Goal: Task Accomplishment & Management: Use online tool/utility

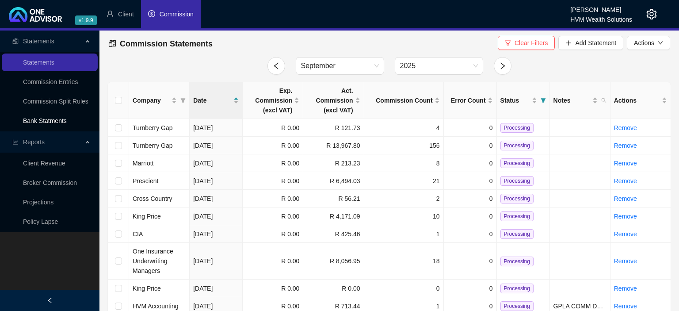
click at [60, 121] on link "Bank Statments" at bounding box center [45, 120] width 44 height 7
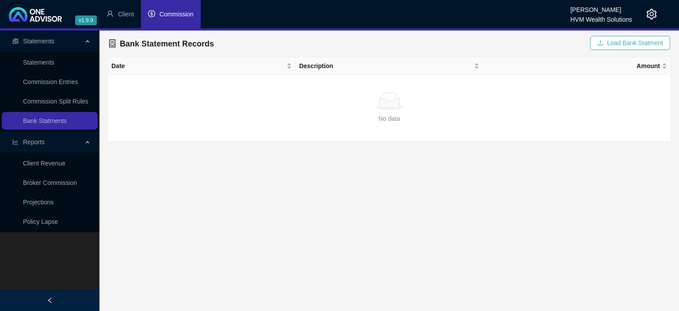
click at [617, 43] on span "Load Bank Statment" at bounding box center [635, 43] width 56 height 10
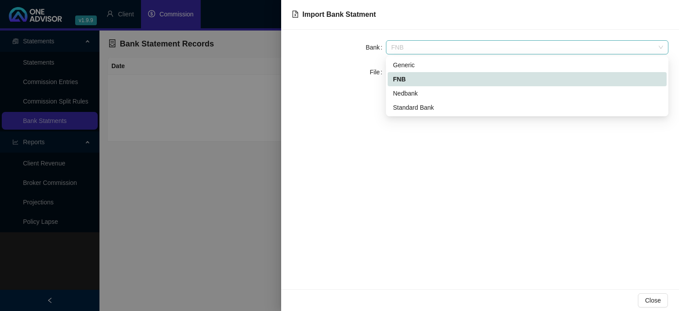
click at [422, 46] on span "FNB" at bounding box center [527, 47] width 272 height 13
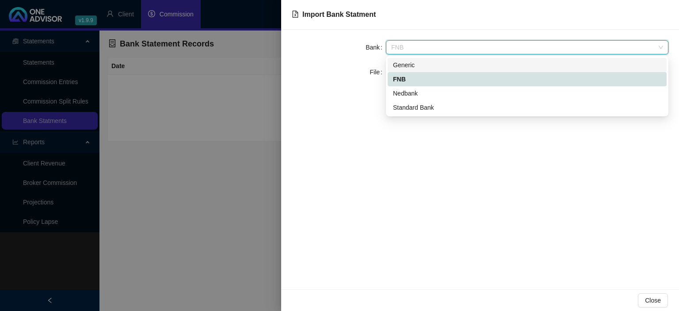
click at [410, 63] on div "Generic" at bounding box center [527, 65] width 268 height 10
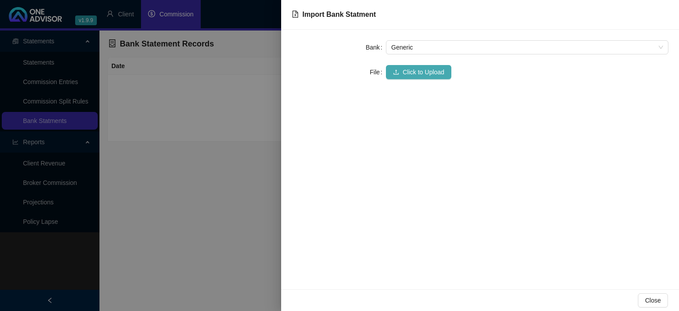
click at [411, 71] on span "Click to Upload" at bounding box center [424, 72] width 42 height 10
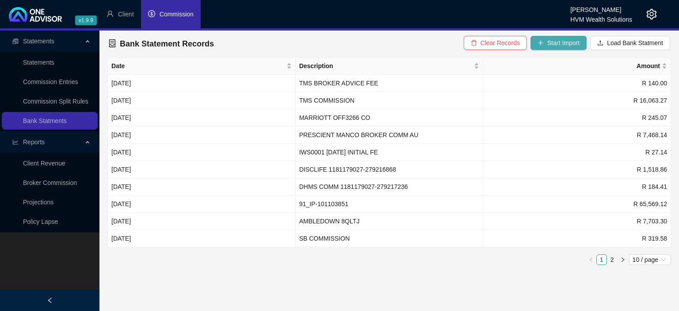
click at [556, 44] on span "Start Import" at bounding box center [563, 43] width 32 height 10
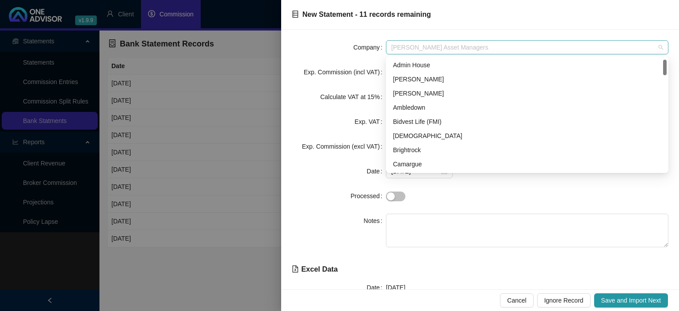
click at [397, 44] on span "[PERSON_NAME] Asset Managers" at bounding box center [527, 47] width 272 height 13
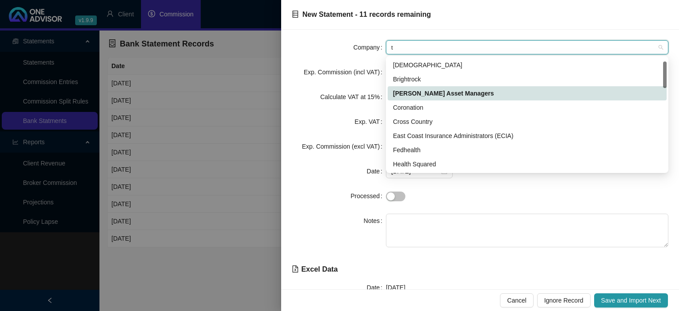
type input "tu"
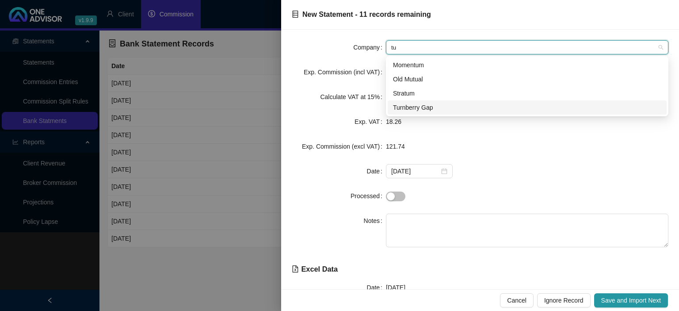
click at [407, 105] on div "Turnberry Gap" at bounding box center [527, 108] width 268 height 10
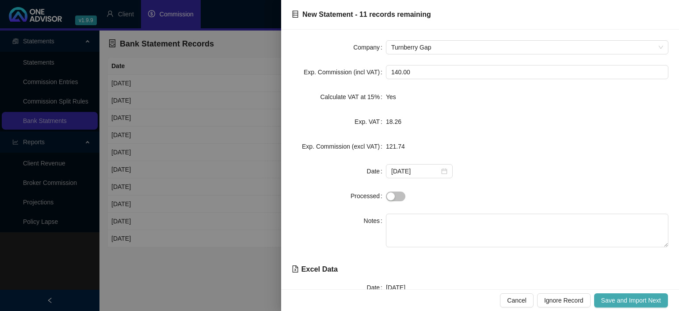
click at [632, 300] on span "Save and Import Next" at bounding box center [631, 300] width 60 height 10
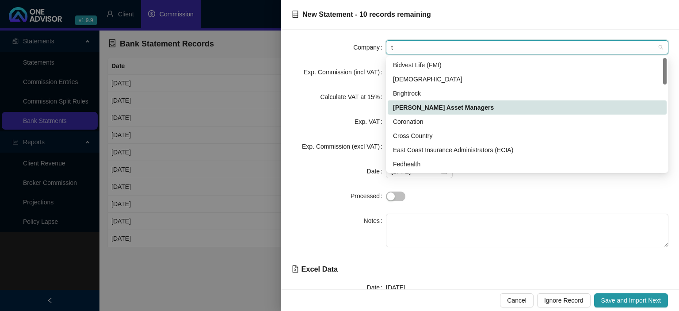
type input "tu"
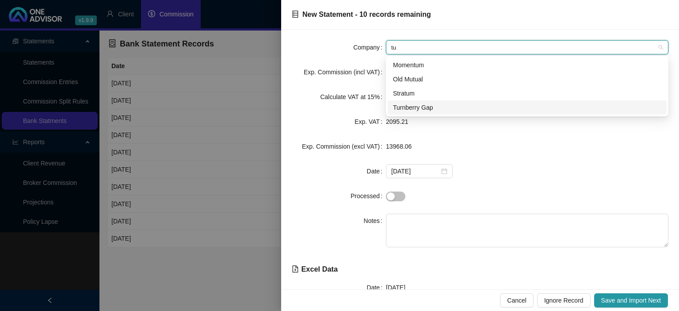
click at [419, 110] on div "Turnberry Gap" at bounding box center [527, 108] width 268 height 10
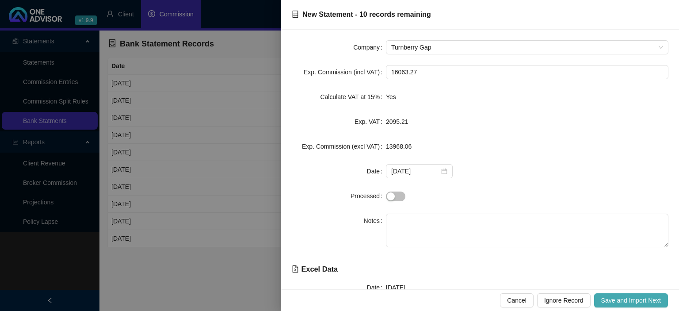
click at [616, 300] on span "Save and Import Next" at bounding box center [631, 300] width 60 height 10
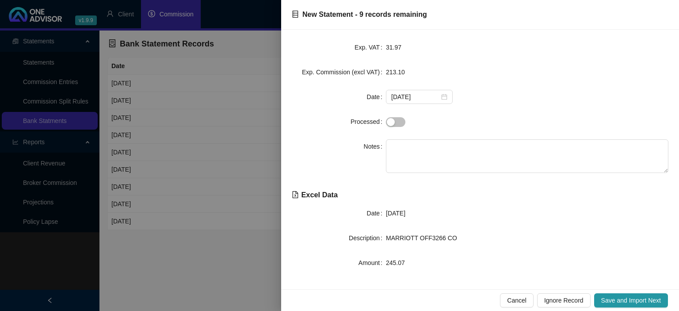
scroll to position [77, 0]
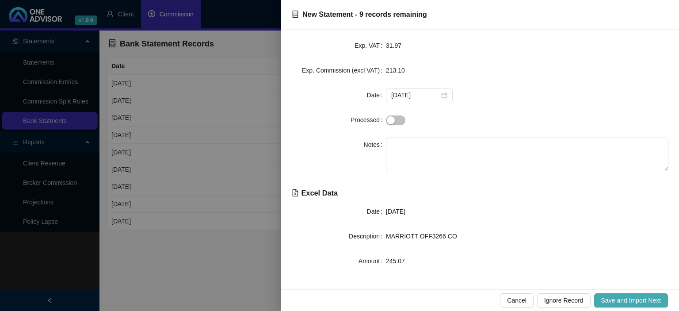
click at [606, 300] on span "Save and Import Next" at bounding box center [631, 300] width 60 height 10
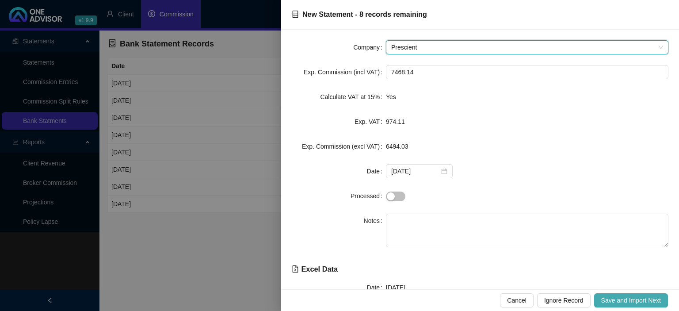
click at [606, 300] on span "Save and Import Next" at bounding box center [631, 300] width 60 height 10
type input "a"
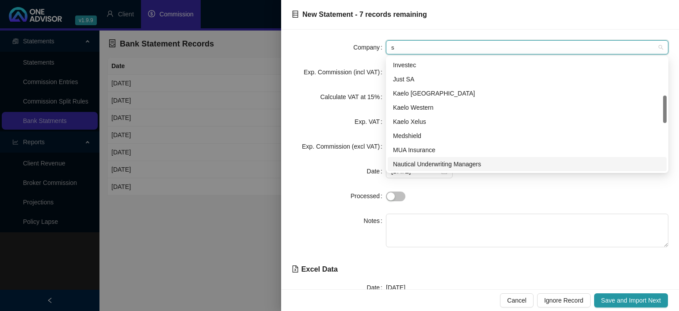
scroll to position [127, 0]
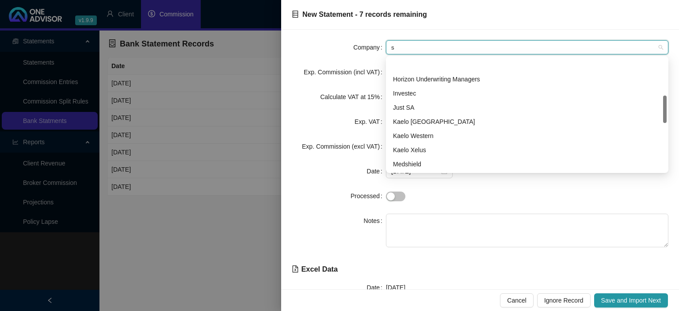
type input "sy"
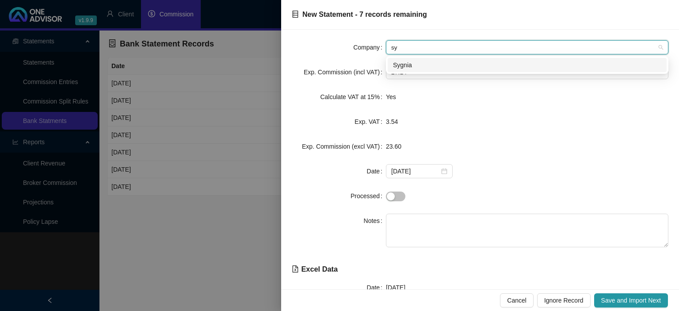
scroll to position [0, 0]
click at [395, 64] on div "Sygnia" at bounding box center [527, 65] width 268 height 10
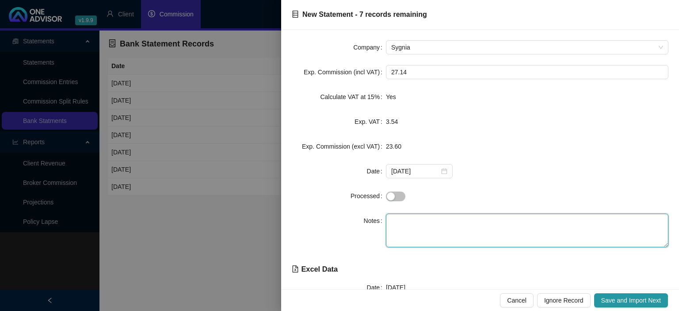
click at [402, 227] on textarea at bounding box center [527, 231] width 283 height 34
paste textarea "IWS0001 [DATE] INITIAL FE"
type textarea "IWS0001 [DATE] INITIAL FE"
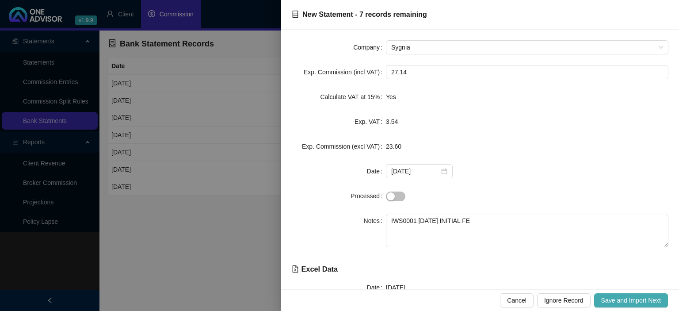
click at [599, 295] on button "Save and Import Next" at bounding box center [631, 300] width 74 height 14
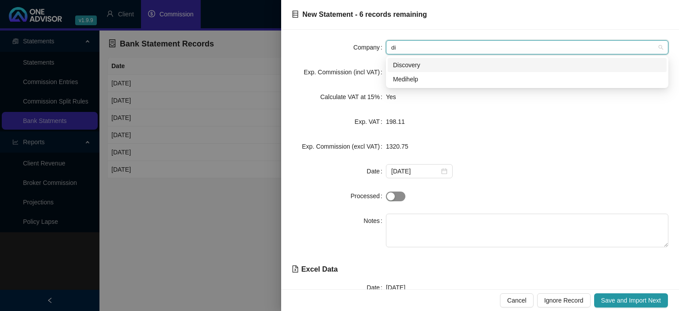
type input "dis"
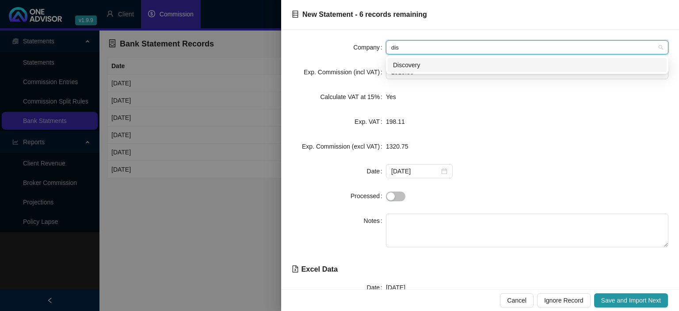
click at [420, 68] on div "Discovery" at bounding box center [527, 65] width 268 height 10
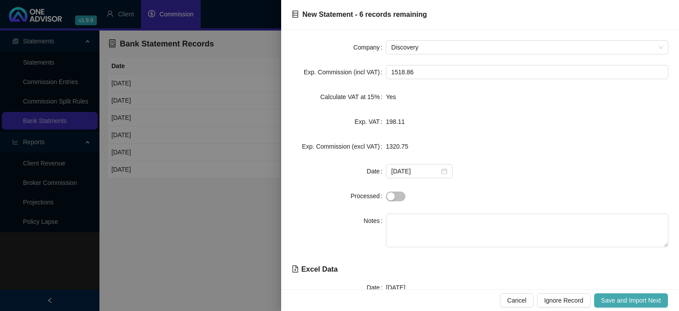
click at [620, 297] on span "Save and Import Next" at bounding box center [631, 300] width 60 height 10
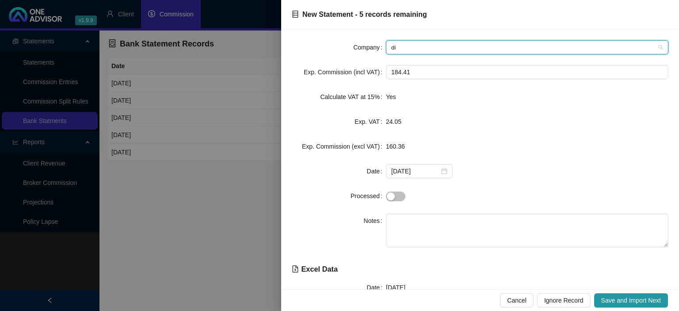
type input "dis"
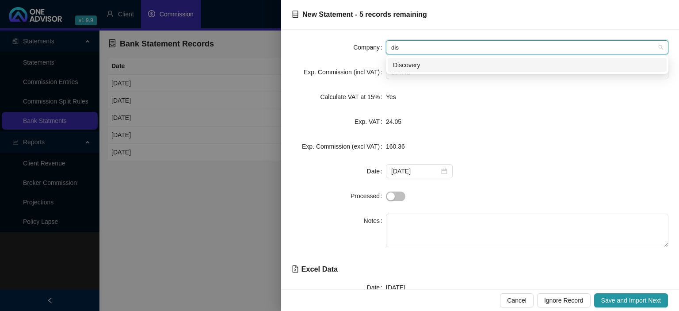
click at [429, 70] on div "Discovery" at bounding box center [527, 65] width 268 height 10
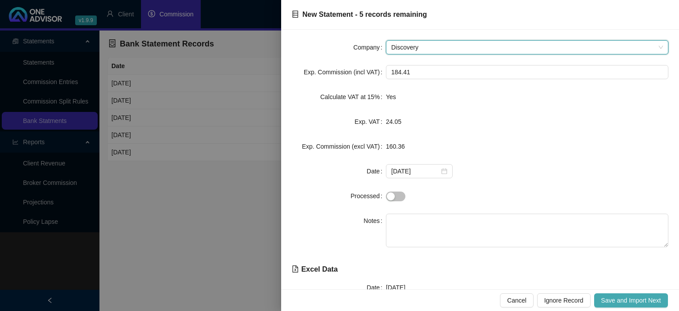
click at [611, 296] on span "Save and Import Next" at bounding box center [631, 300] width 60 height 10
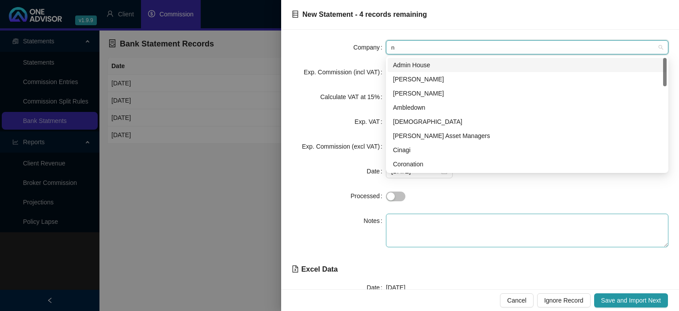
type input "ni"
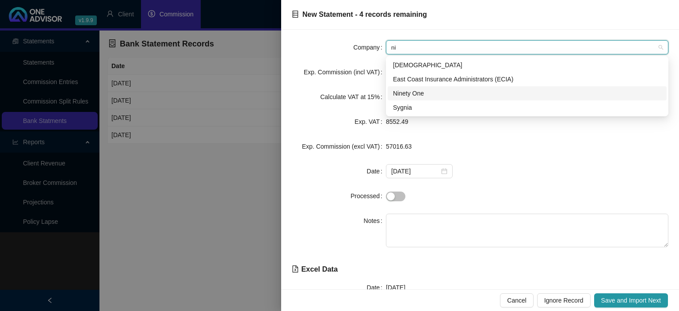
click at [418, 97] on div "Ninety One" at bounding box center [527, 93] width 268 height 10
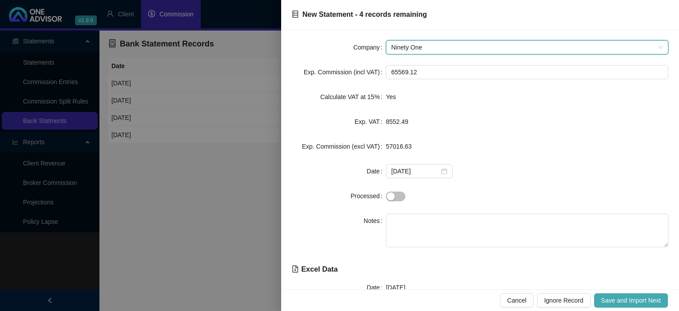
click at [617, 298] on span "Save and Import Next" at bounding box center [631, 300] width 60 height 10
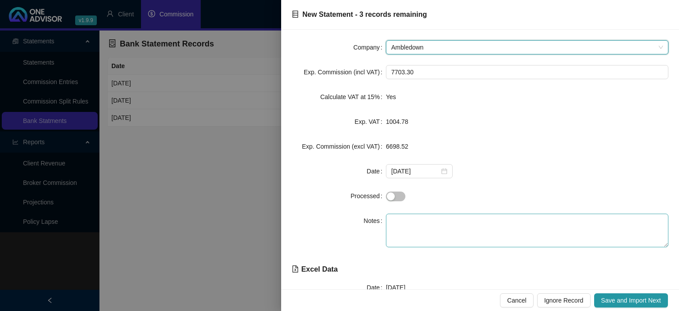
scroll to position [49, 0]
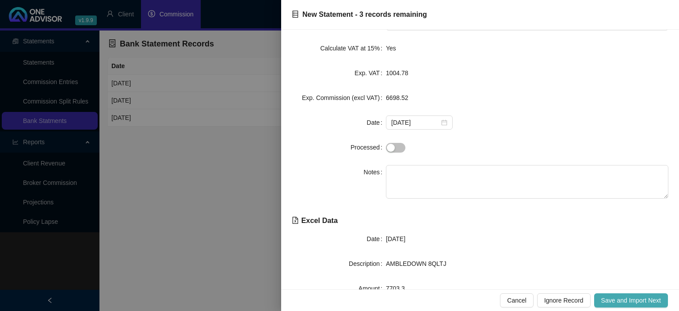
click at [602, 299] on span "Save and Import Next" at bounding box center [631, 300] width 60 height 10
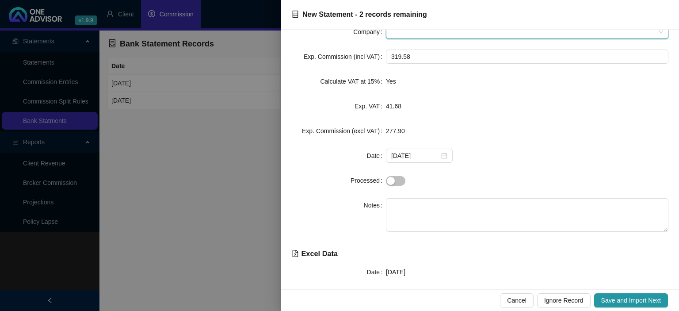
scroll to position [0, 0]
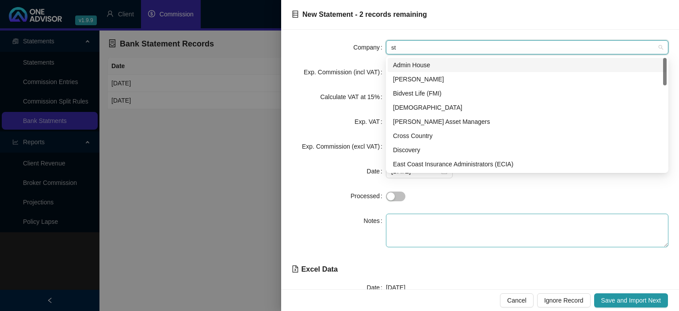
type input "str"
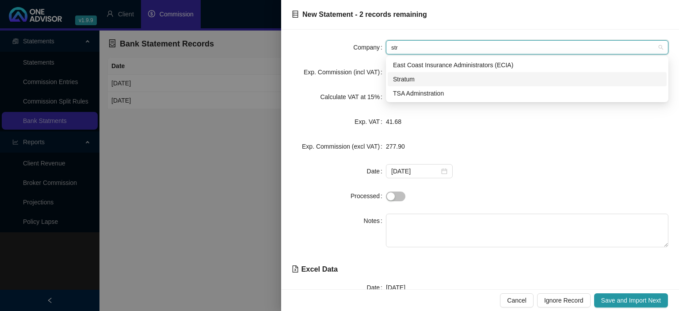
click at [413, 80] on div "Stratum" at bounding box center [527, 79] width 268 height 10
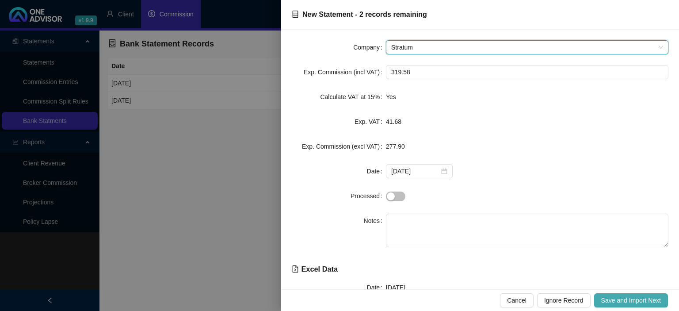
click at [639, 299] on span "Save and Import Next" at bounding box center [631, 300] width 60 height 10
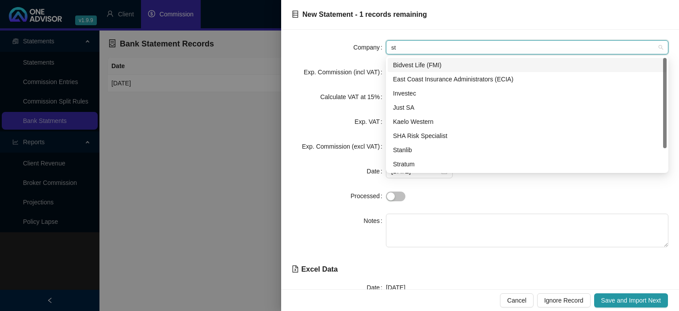
type input "str"
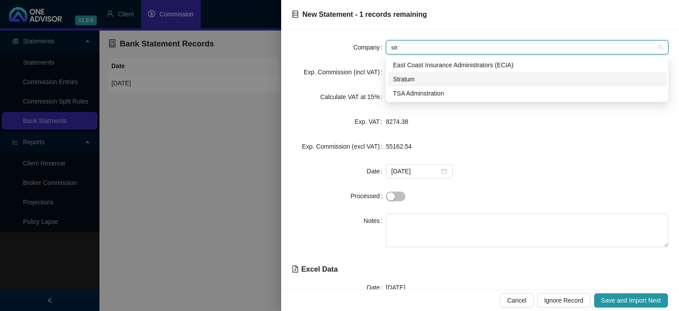
click at [412, 84] on div "Stratum" at bounding box center [527, 79] width 268 height 10
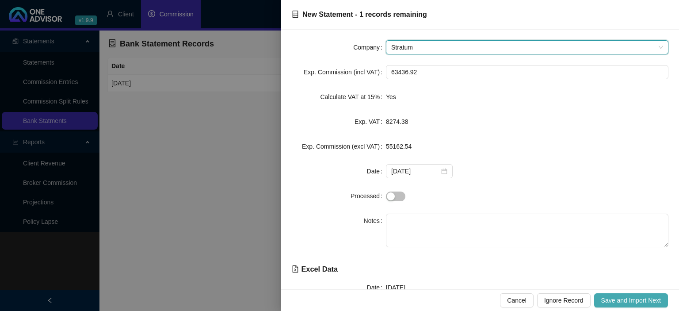
click at [633, 300] on span "Save and Import Next" at bounding box center [631, 300] width 60 height 10
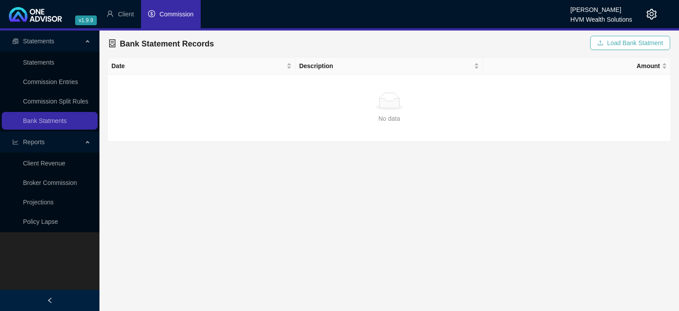
click at [630, 42] on span "Load Bank Statment" at bounding box center [635, 43] width 56 height 10
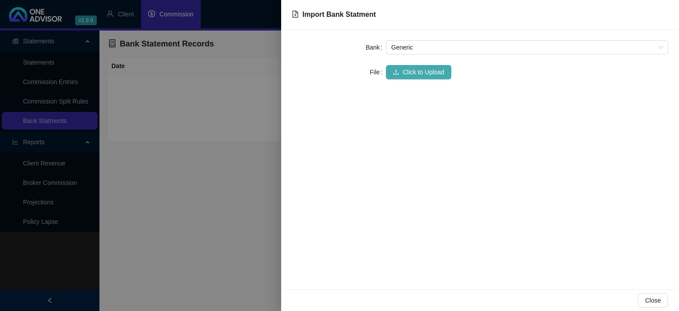
click at [413, 74] on span "Click to Upload" at bounding box center [424, 72] width 42 height 10
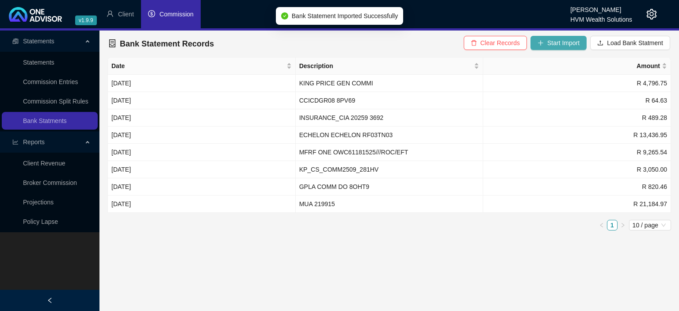
click at [559, 47] on span "Start Import" at bounding box center [563, 43] width 32 height 10
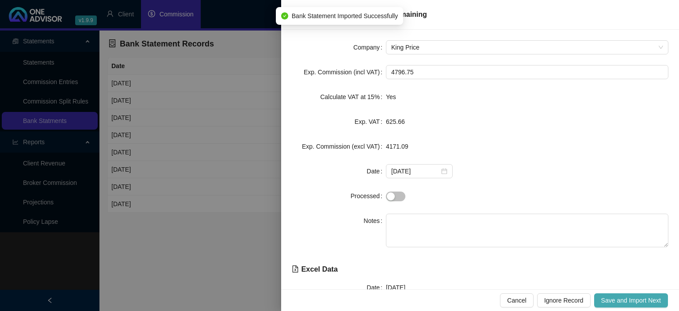
click at [619, 301] on span "Save and Import Next" at bounding box center [631, 300] width 60 height 10
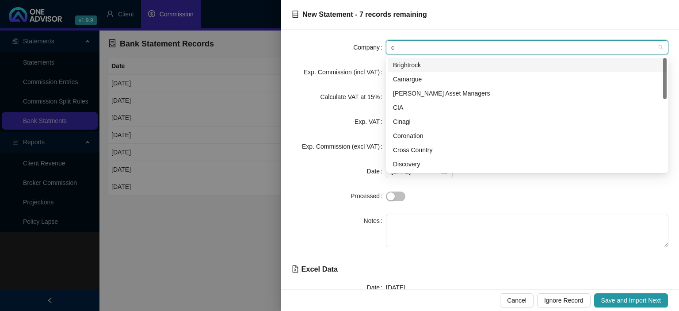
type input "cr"
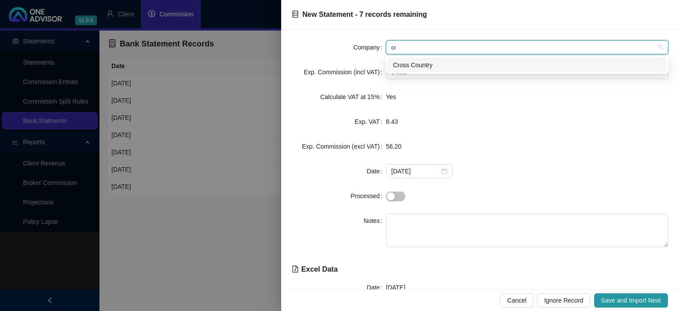
click at [413, 61] on div "Cross Country" at bounding box center [527, 65] width 268 height 10
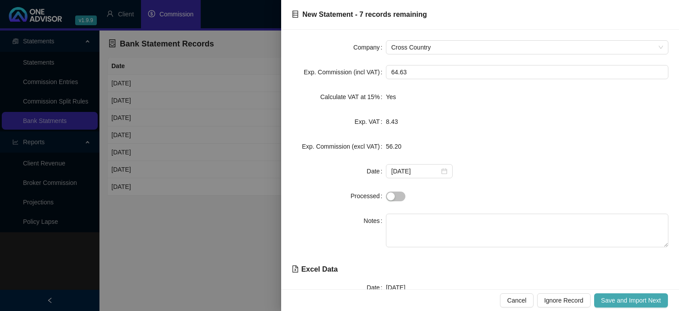
click at [620, 295] on button "Save and Import Next" at bounding box center [631, 300] width 74 height 14
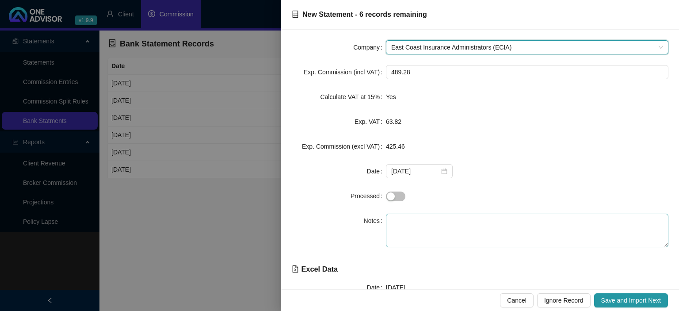
type input "c"
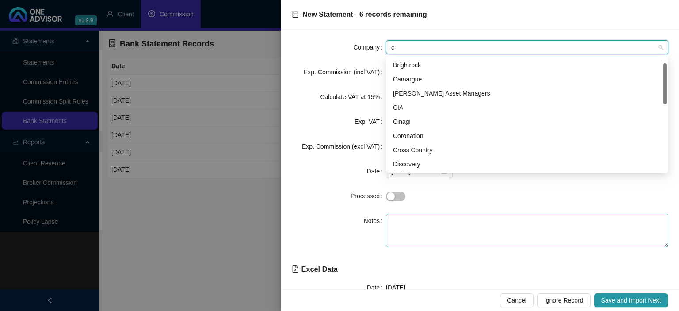
scroll to position [14, 0]
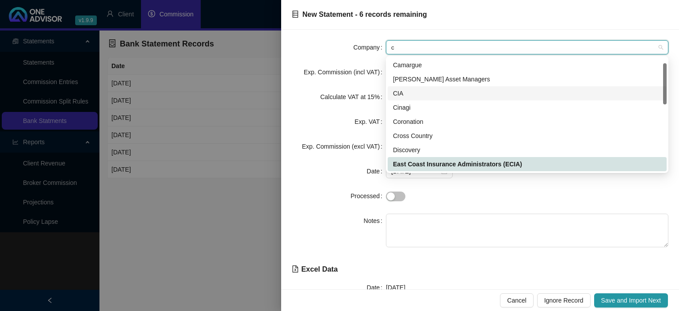
click at [413, 94] on div "CIA" at bounding box center [527, 93] width 268 height 10
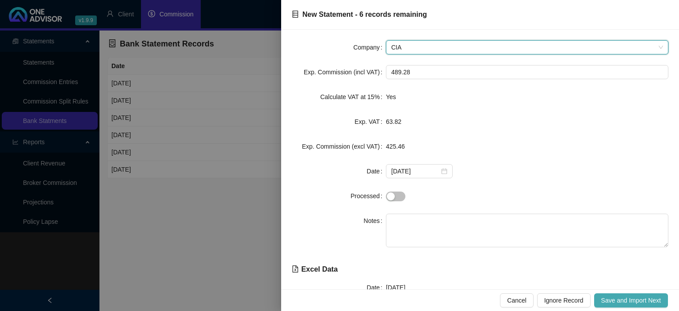
click at [636, 304] on span "Save and Import Next" at bounding box center [631, 300] width 60 height 10
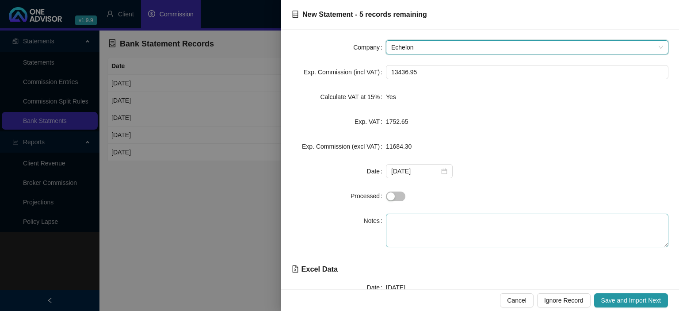
scroll to position [49, 0]
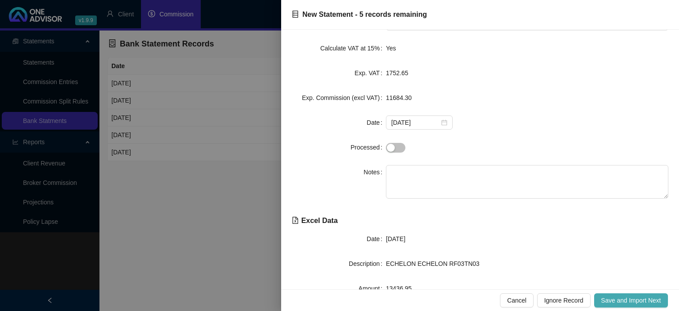
click at [607, 302] on span "Save and Import Next" at bounding box center [631, 300] width 60 height 10
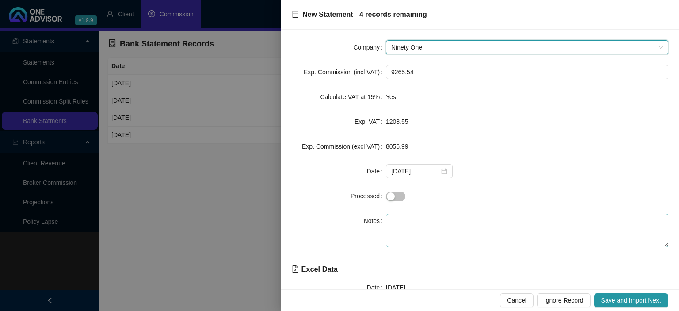
scroll to position [0, 0]
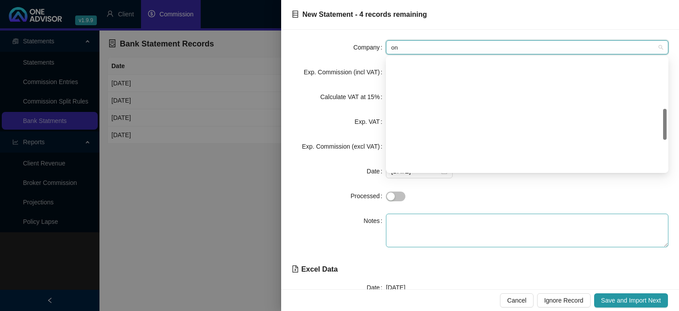
type input "one"
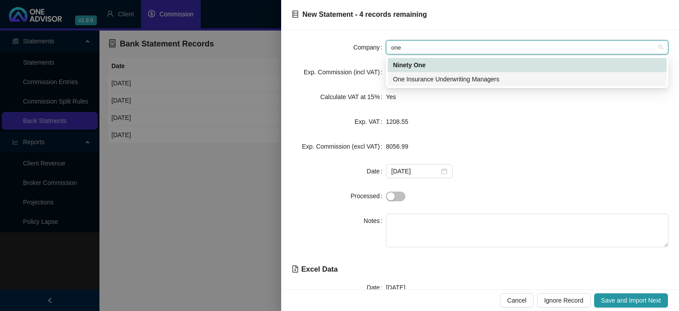
click at [471, 80] on div "One Insurance Underwriting Managers" at bounding box center [527, 79] width 268 height 10
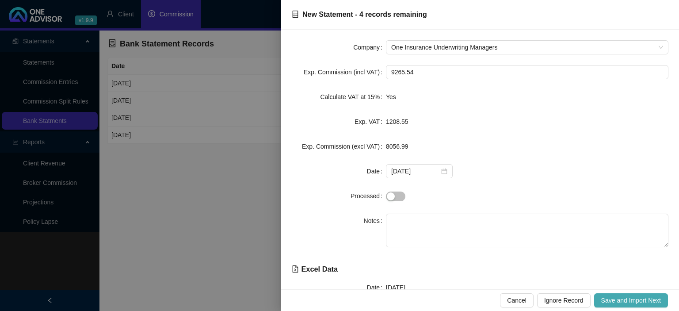
click at [606, 296] on span "Save and Import Next" at bounding box center [631, 300] width 60 height 10
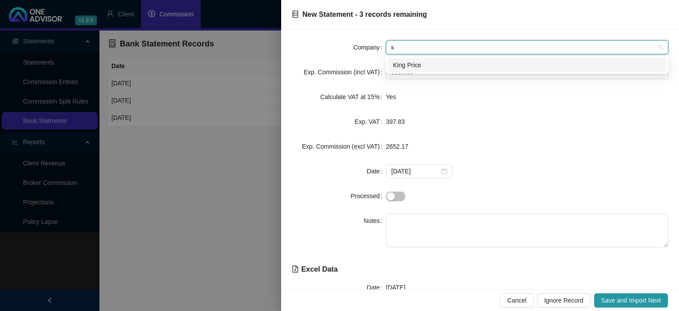
type input "ki"
click at [419, 67] on div "King Price" at bounding box center [527, 65] width 268 height 10
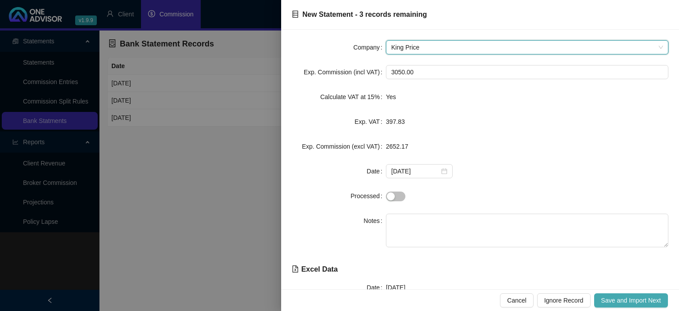
click at [613, 299] on span "Save and Import Next" at bounding box center [631, 300] width 60 height 10
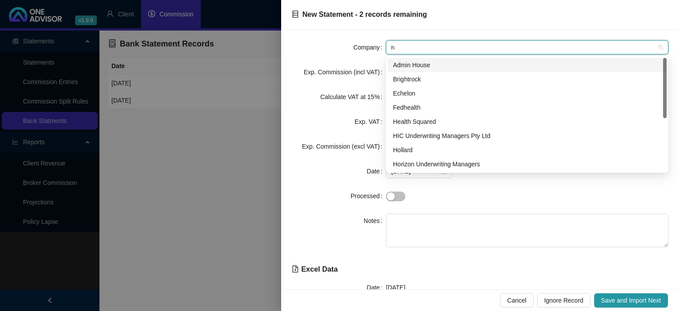
type input "hv"
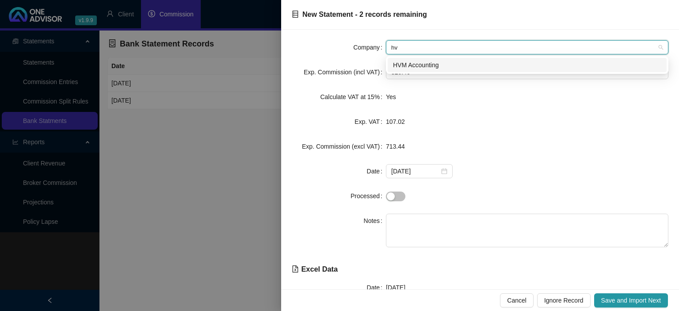
click at [422, 71] on div "HVM Accounting" at bounding box center [527, 65] width 279 height 14
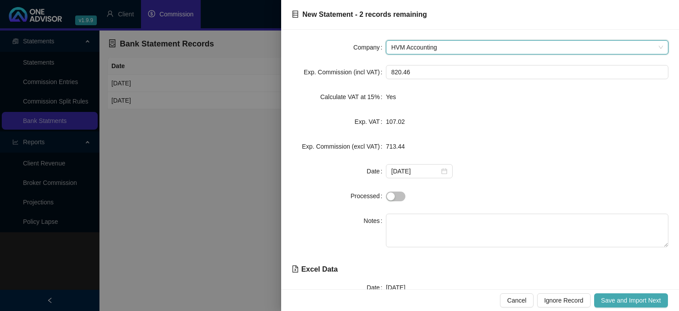
click at [621, 298] on span "Save and Import Next" at bounding box center [631, 300] width 60 height 10
click at [616, 304] on span "Save and Import Next" at bounding box center [631, 300] width 60 height 10
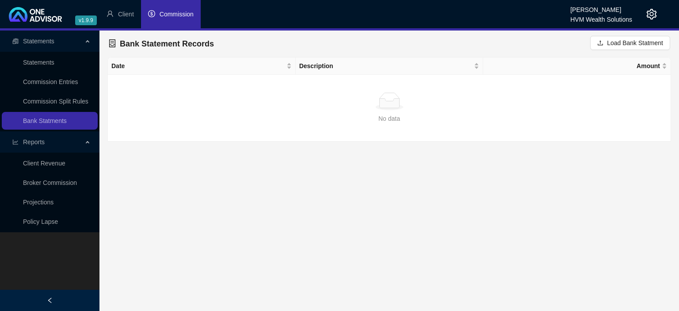
click at [166, 11] on span "Commission" at bounding box center [177, 14] width 34 height 7
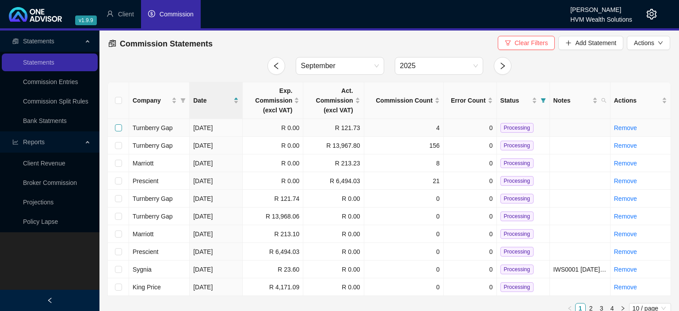
click at [119, 128] on input "checkbox" at bounding box center [118, 127] width 7 height 7
checkbox input "true"
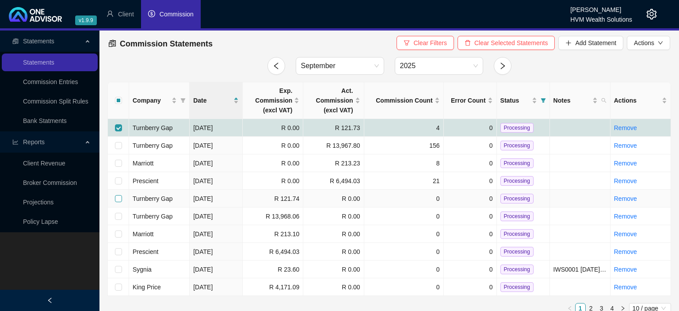
click at [118, 198] on input "checkbox" at bounding box center [118, 198] width 7 height 7
checkbox input "true"
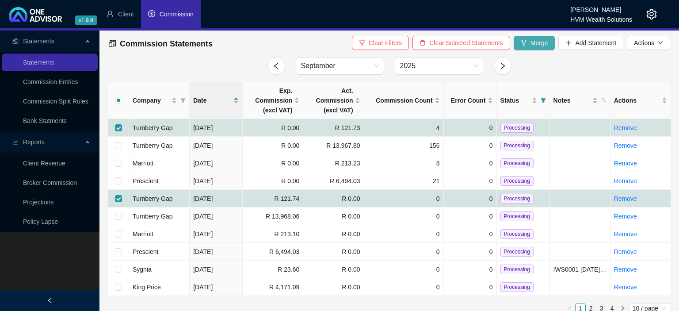
click at [537, 40] on span "Merge" at bounding box center [540, 43] width 18 height 10
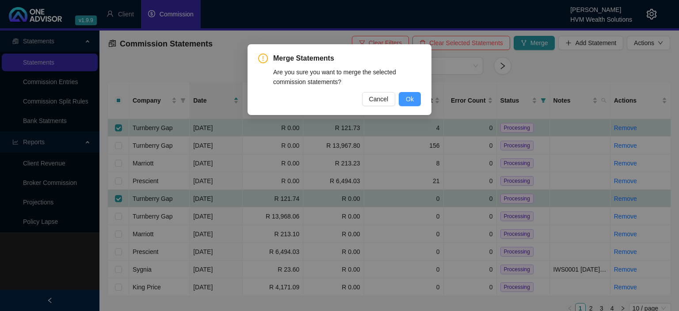
click at [408, 97] on span "Ok" at bounding box center [410, 99] width 8 height 10
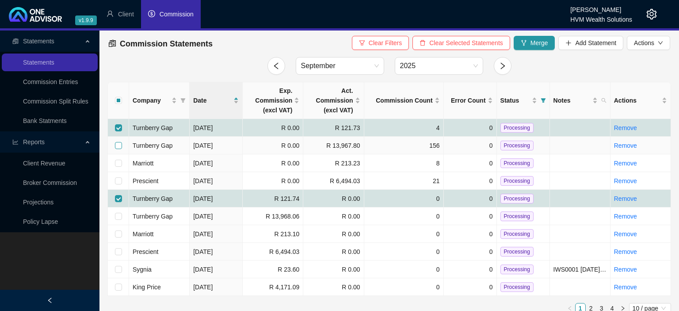
checkbox input "false"
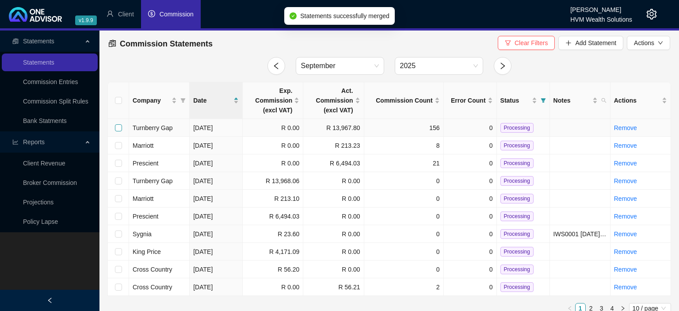
click at [121, 125] on input "checkbox" at bounding box center [118, 127] width 7 height 7
checkbox input "true"
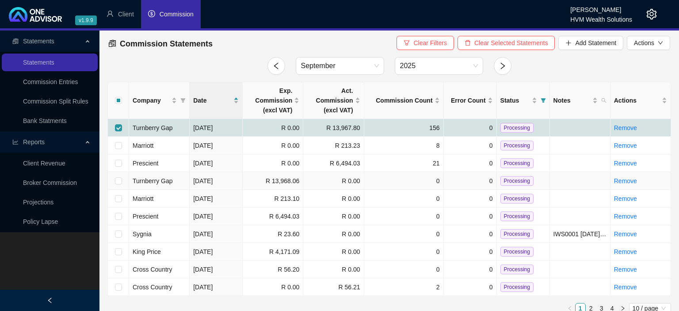
click at [114, 182] on td at bounding box center [118, 181] width 21 height 18
click at [118, 180] on input "checkbox" at bounding box center [118, 180] width 7 height 7
checkbox input "true"
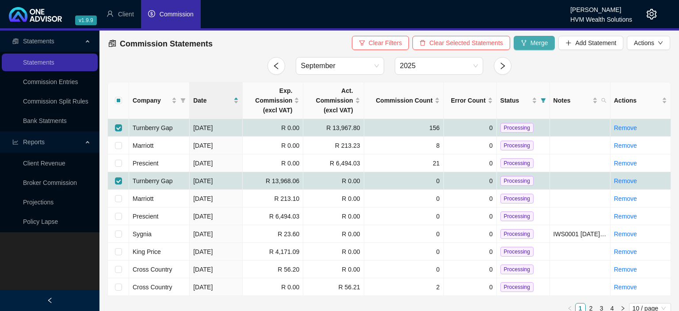
click at [535, 43] on span "Merge" at bounding box center [540, 43] width 18 height 10
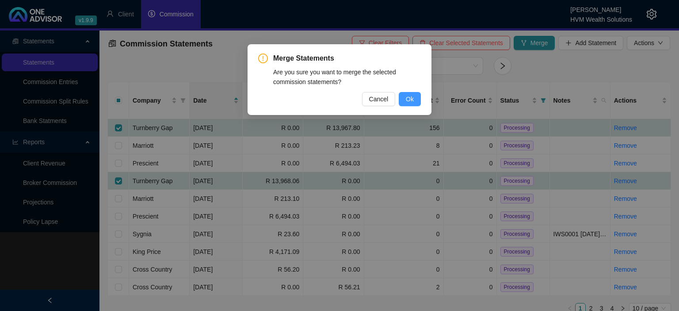
click at [404, 103] on button "Ok" at bounding box center [410, 99] width 22 height 14
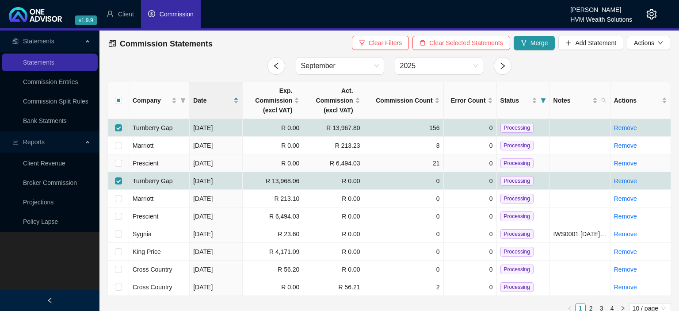
checkbox input "false"
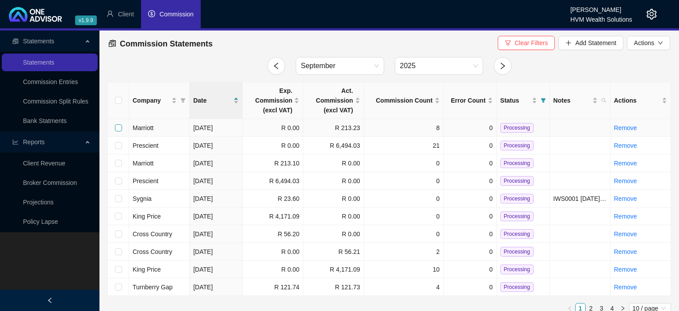
click at [118, 128] on input "checkbox" at bounding box center [118, 127] width 7 height 7
checkbox input "true"
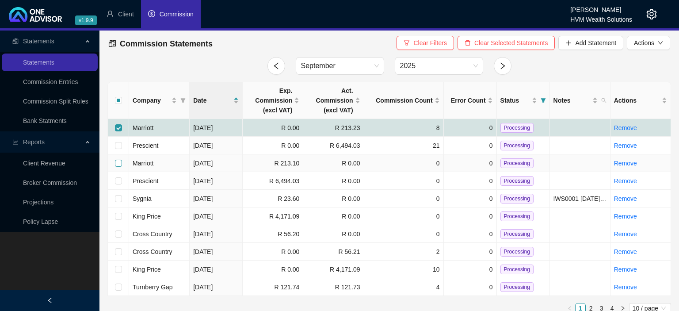
click at [120, 162] on input "checkbox" at bounding box center [118, 163] width 7 height 7
checkbox input "true"
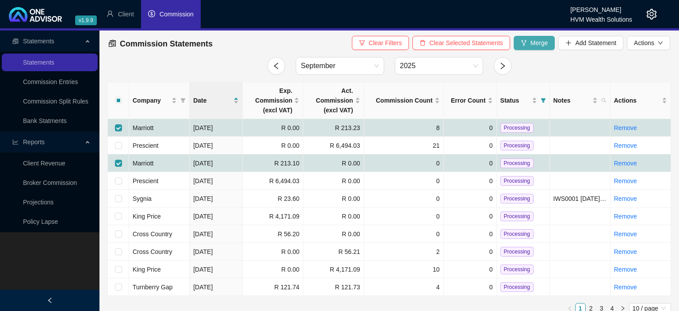
click at [540, 43] on span "Merge" at bounding box center [540, 43] width 18 height 10
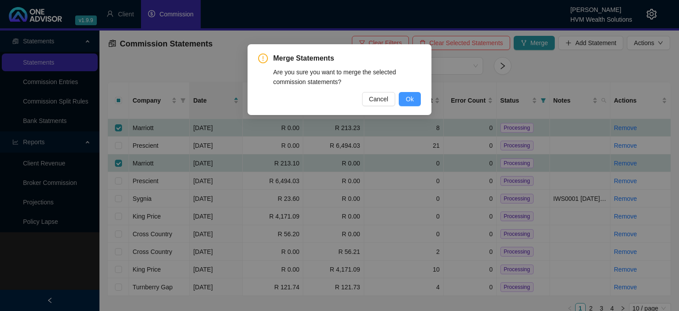
click at [406, 98] on button "Ok" at bounding box center [410, 99] width 22 height 14
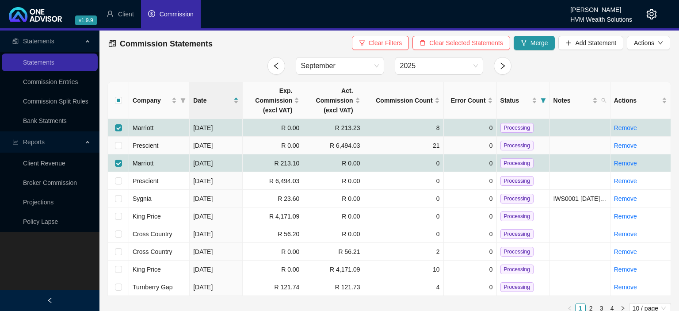
checkbox input "false"
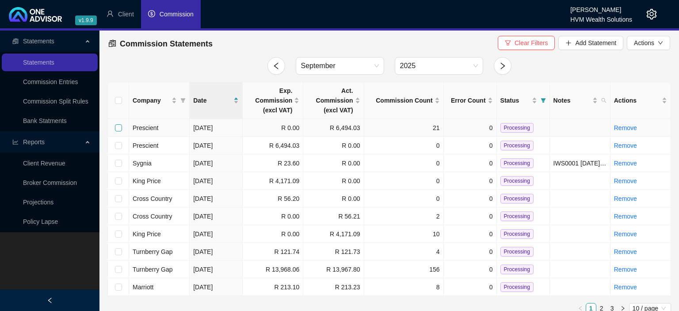
click at [119, 129] on input "checkbox" at bounding box center [118, 127] width 7 height 7
checkbox input "true"
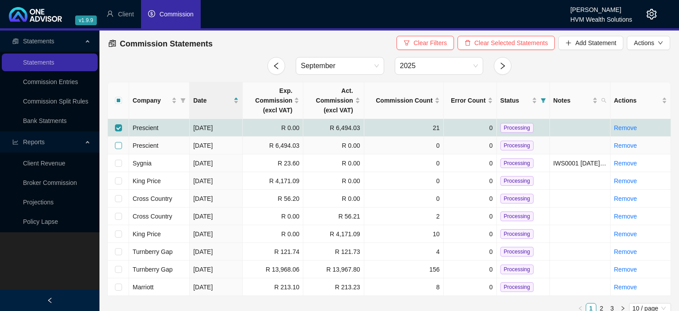
click at [116, 142] on input "checkbox" at bounding box center [118, 145] width 7 height 7
checkbox input "true"
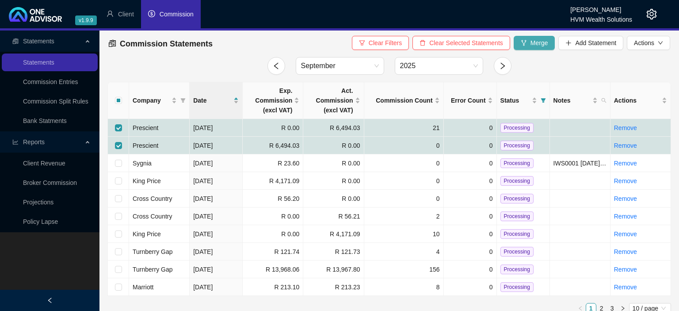
click at [554, 45] on button "Merge" at bounding box center [535, 43] width 42 height 14
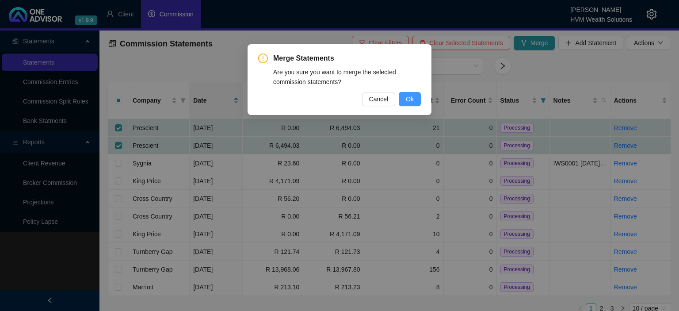
click at [409, 96] on span "Ok" at bounding box center [410, 99] width 8 height 10
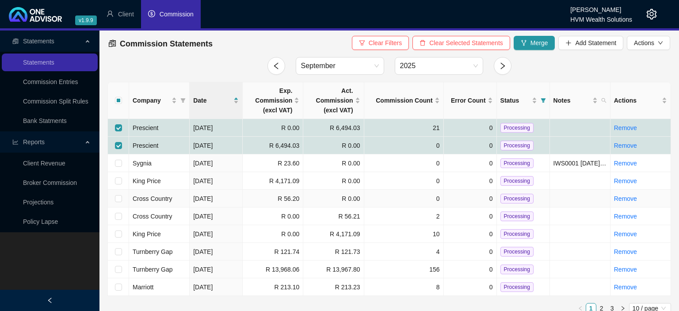
checkbox input "false"
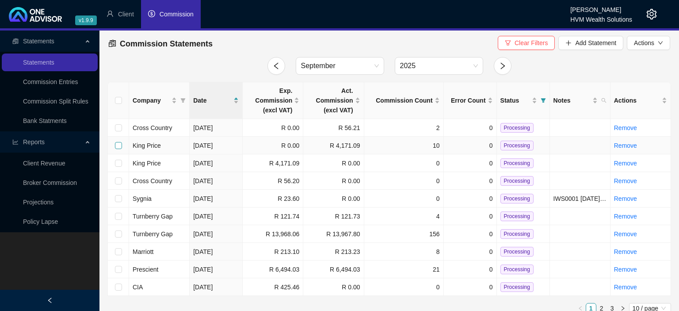
click at [118, 148] on input "checkbox" at bounding box center [118, 145] width 7 height 7
checkbox input "true"
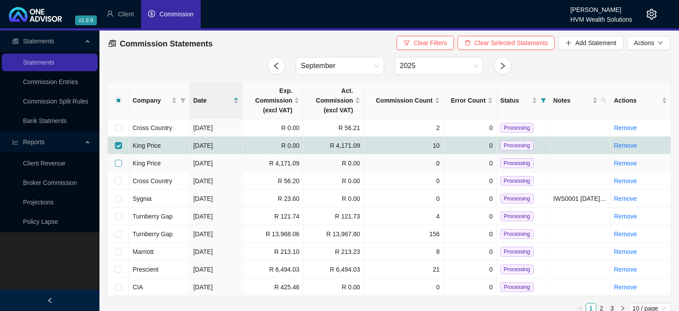
click at [119, 164] on input "checkbox" at bounding box center [118, 163] width 7 height 7
checkbox input "true"
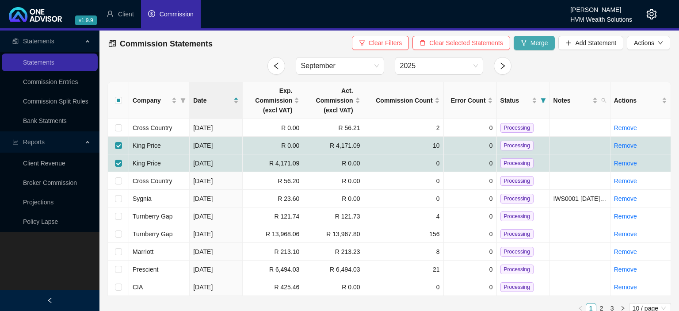
click at [539, 46] on span "Merge" at bounding box center [540, 43] width 18 height 10
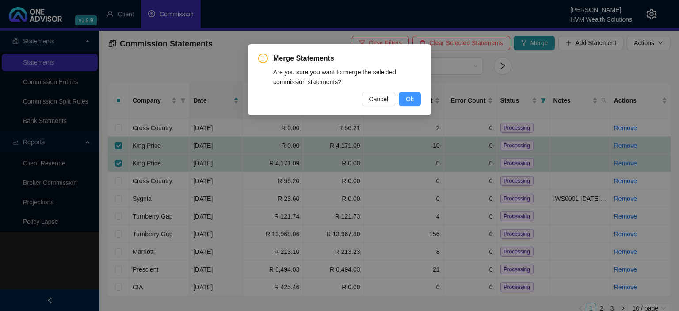
click at [403, 99] on button "Ok" at bounding box center [410, 99] width 22 height 14
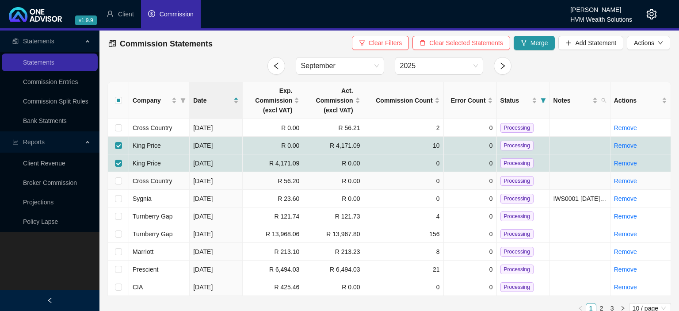
checkbox input "false"
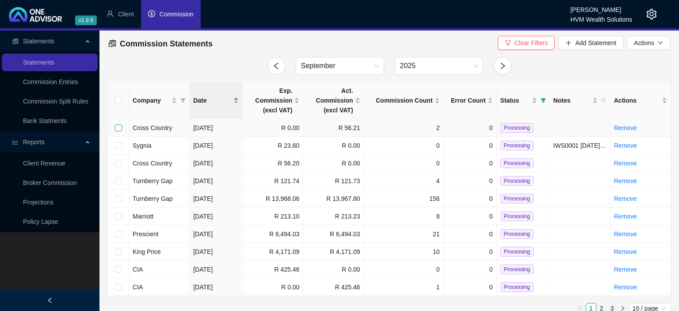
click at [120, 126] on input "checkbox" at bounding box center [118, 127] width 7 height 7
checkbox input "true"
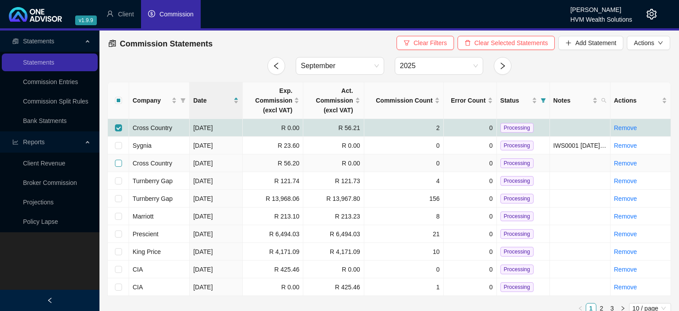
click at [119, 163] on input "checkbox" at bounding box center [118, 163] width 7 height 7
checkbox input "true"
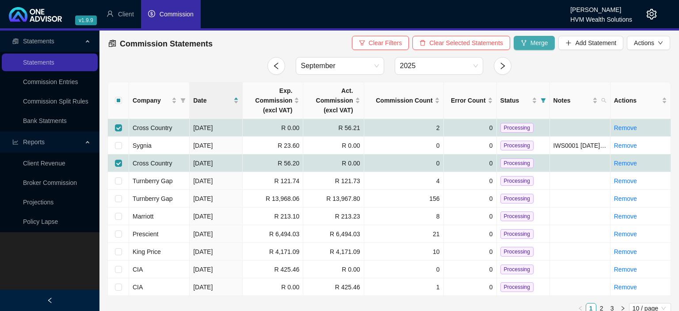
click at [526, 42] on icon "fork" at bounding box center [524, 43] width 6 height 6
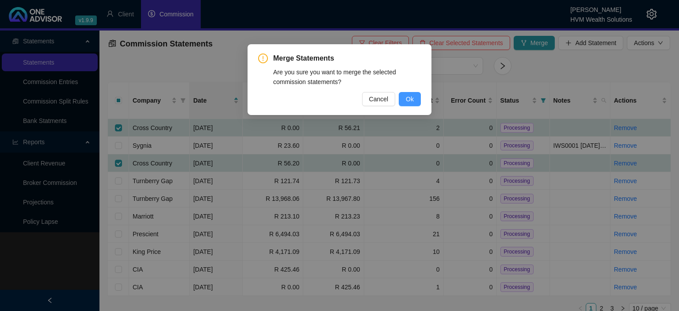
click at [408, 99] on span "Ok" at bounding box center [410, 99] width 8 height 10
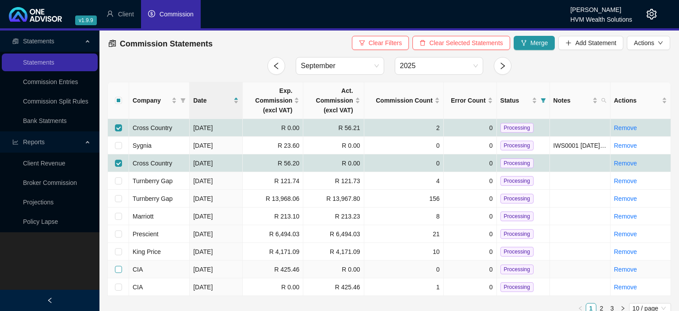
checkbox input "false"
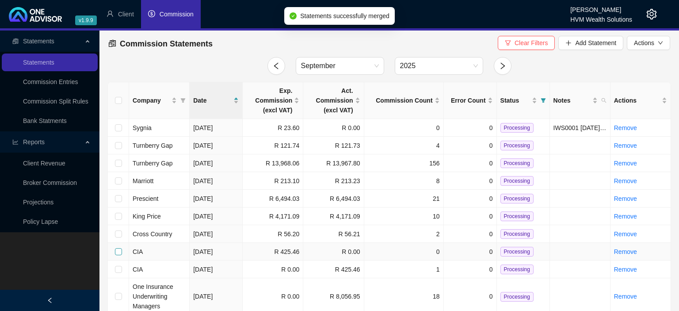
click at [118, 253] on input "checkbox" at bounding box center [118, 251] width 7 height 7
checkbox input "true"
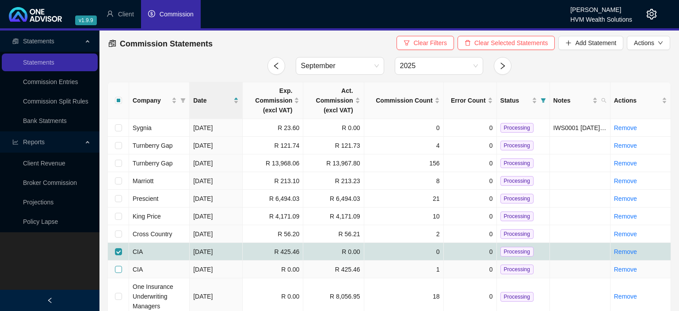
click at [119, 269] on input "checkbox" at bounding box center [118, 269] width 7 height 7
checkbox input "true"
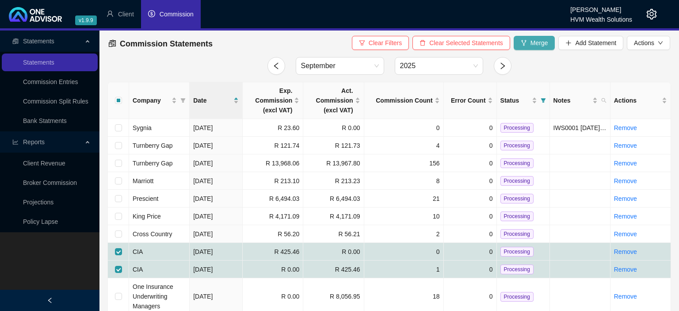
click at [530, 40] on button "Merge" at bounding box center [535, 43] width 42 height 14
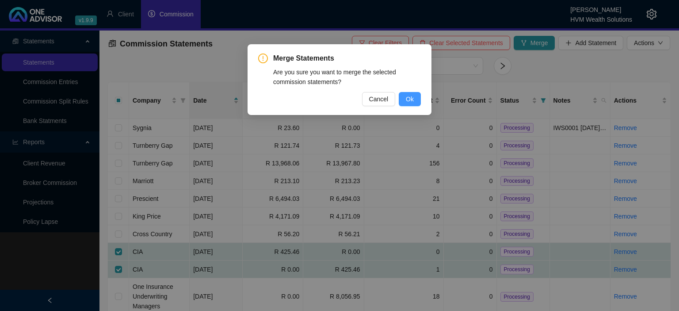
click at [407, 103] on span "Ok" at bounding box center [410, 99] width 8 height 10
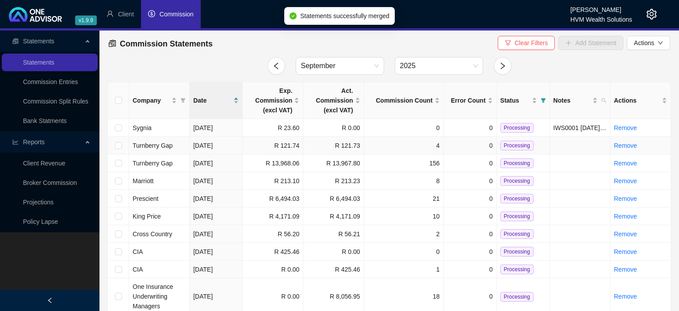
checkbox input "false"
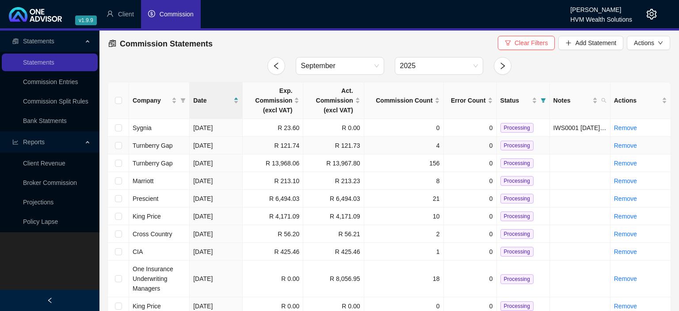
click at [512, 143] on span "Processing" at bounding box center [517, 146] width 33 height 10
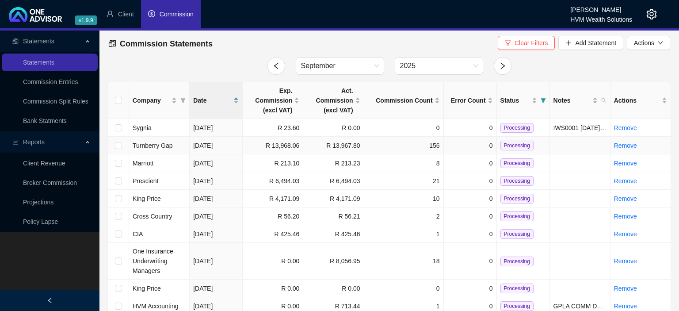
click at [512, 144] on span "Processing" at bounding box center [517, 146] width 33 height 10
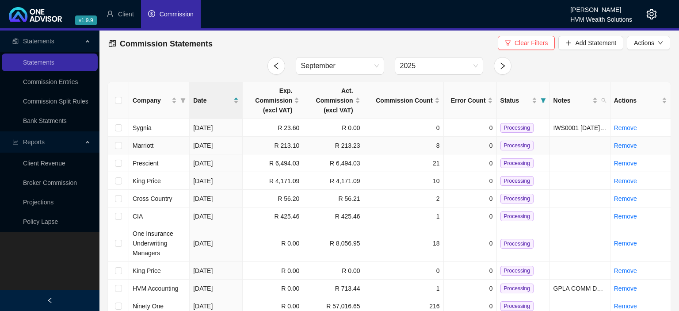
click at [521, 148] on span "Processing" at bounding box center [517, 146] width 33 height 10
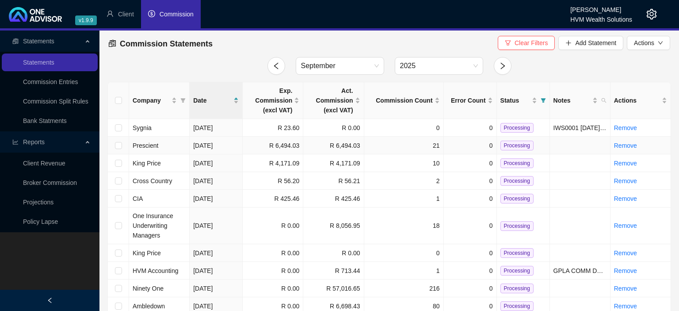
click at [515, 145] on span "Processing" at bounding box center [517, 146] width 33 height 10
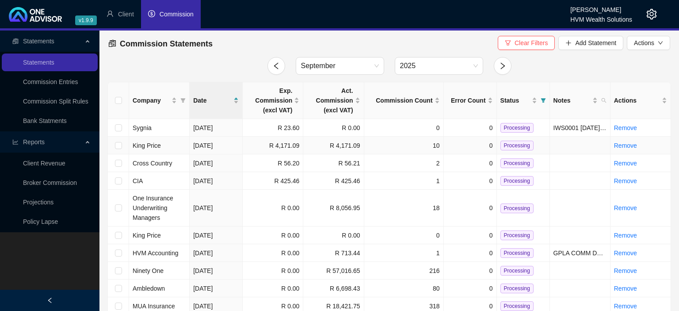
click at [510, 148] on span "Processing" at bounding box center [517, 146] width 33 height 10
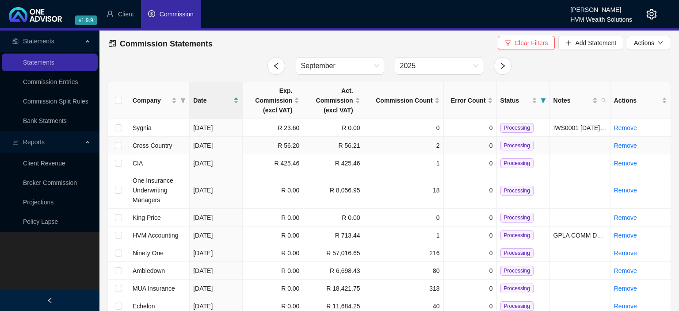
click at [519, 147] on span "Processing" at bounding box center [517, 146] width 33 height 10
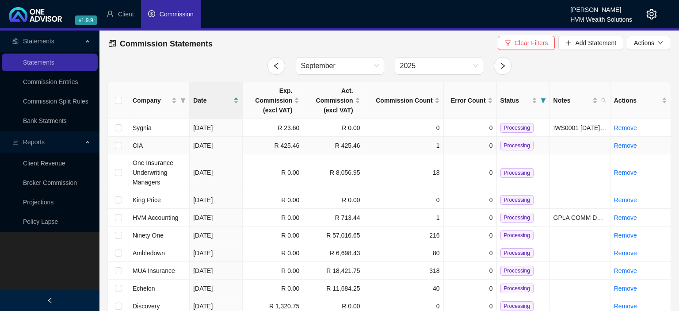
click at [505, 146] on span "Processing" at bounding box center [517, 146] width 33 height 10
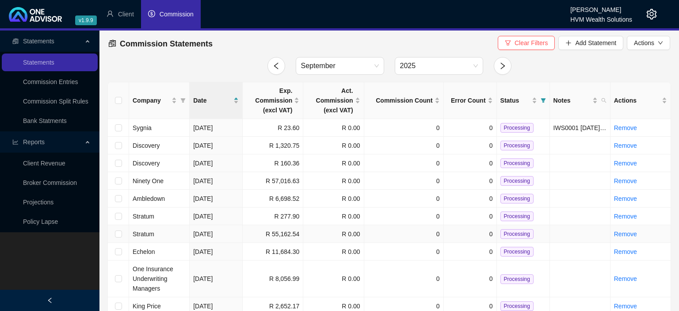
scroll to position [27, 0]
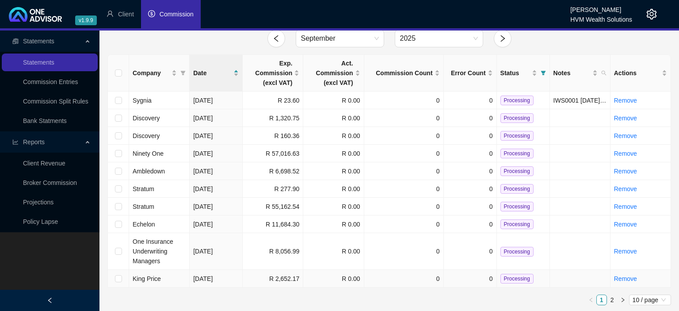
click at [161, 277] on td "King Price" at bounding box center [159, 279] width 61 height 18
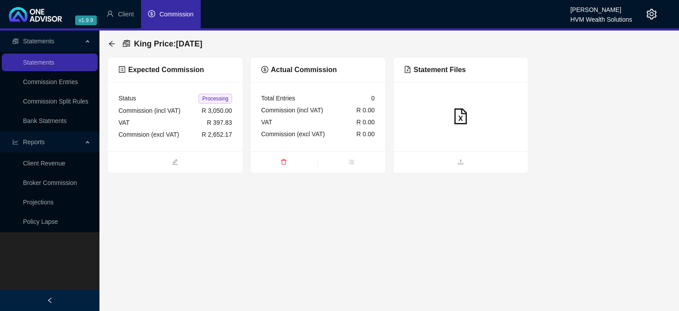
click at [189, 157] on ul at bounding box center [175, 162] width 135 height 22
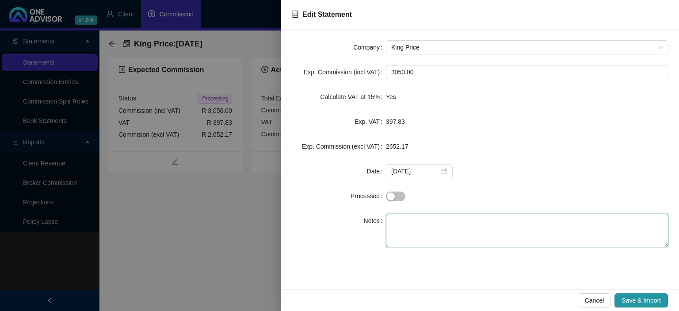
click at [415, 224] on textarea at bounding box center [527, 231] width 283 height 34
paste textarea "KP_CS_COMM2509_281HV"
type textarea "KP_CS_COMM2509_281HV"
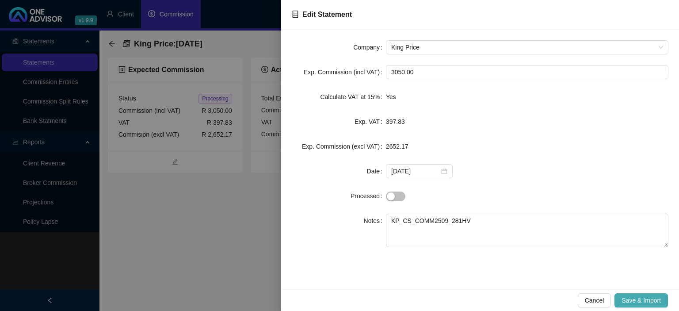
click at [621, 295] on button "Save & Import" at bounding box center [642, 300] width 54 height 14
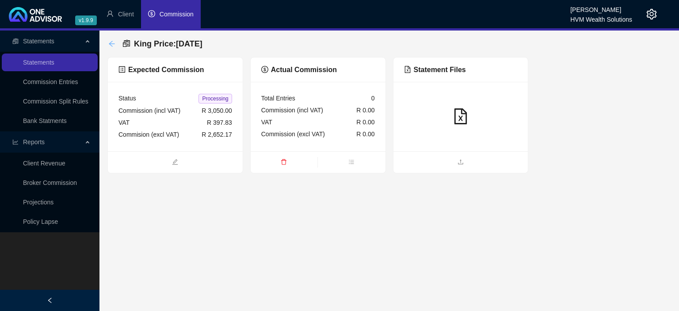
click at [112, 44] on icon "arrow-left" at bounding box center [111, 43] width 7 height 7
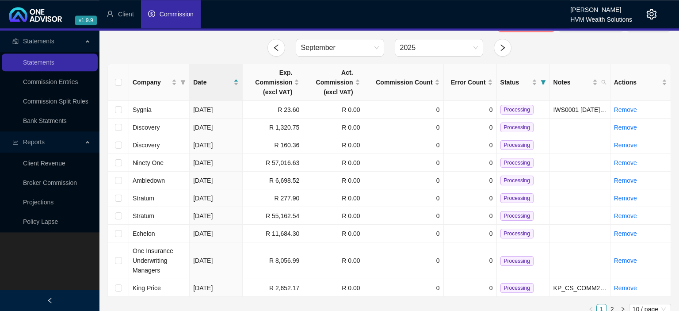
scroll to position [27, 0]
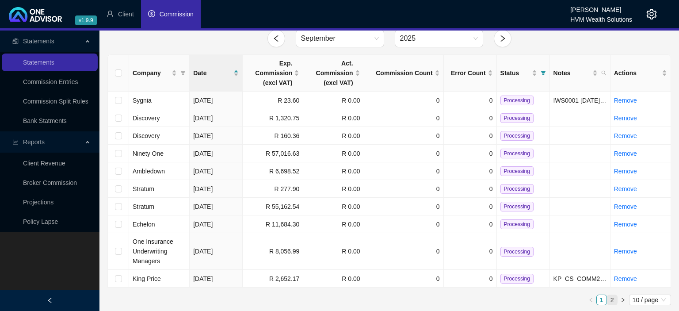
click at [612, 297] on link "2" at bounding box center [613, 300] width 10 height 10
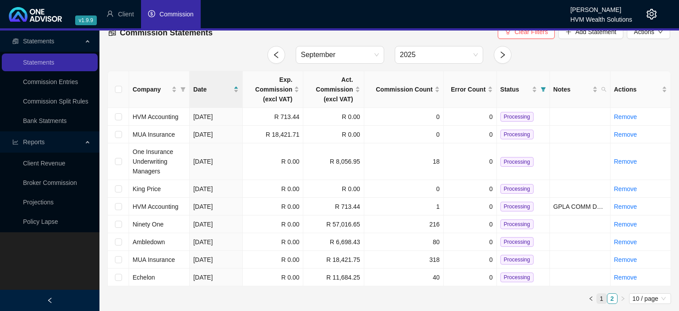
scroll to position [10, 0]
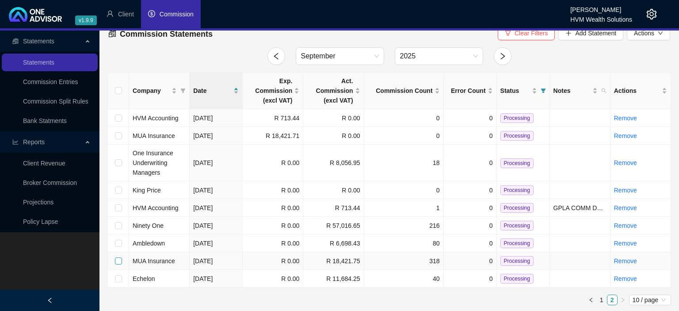
click at [122, 259] on input "checkbox" at bounding box center [118, 260] width 7 height 7
checkbox input "true"
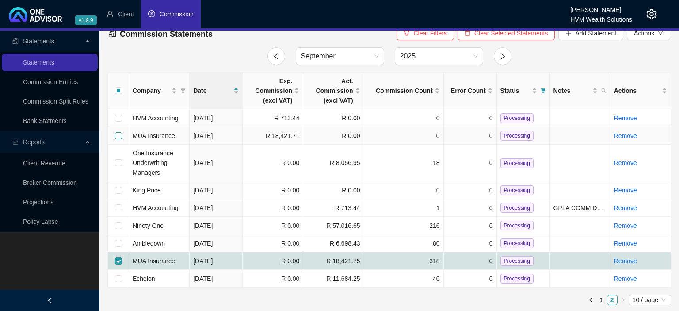
click at [118, 135] on input "checkbox" at bounding box center [118, 135] width 7 height 7
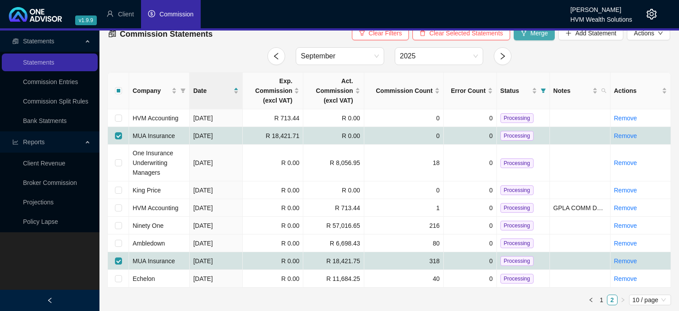
click at [535, 34] on span "Merge" at bounding box center [540, 33] width 18 height 10
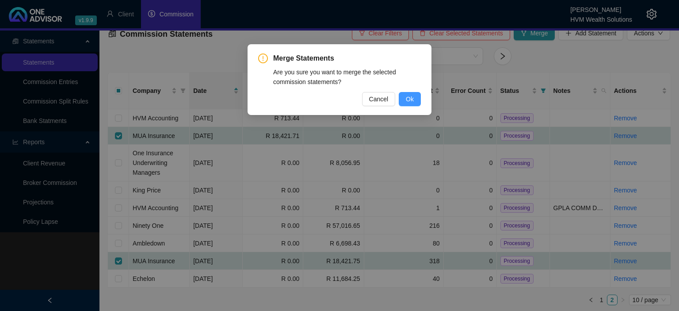
click at [410, 96] on span "Ok" at bounding box center [410, 99] width 8 height 10
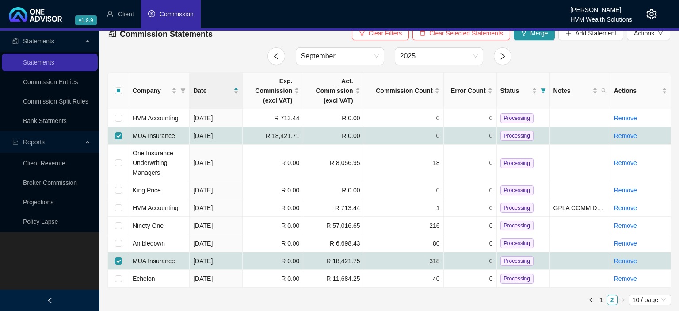
checkbox input "false"
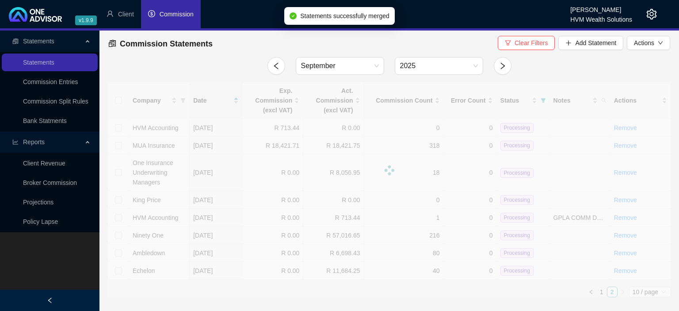
scroll to position [0, 0]
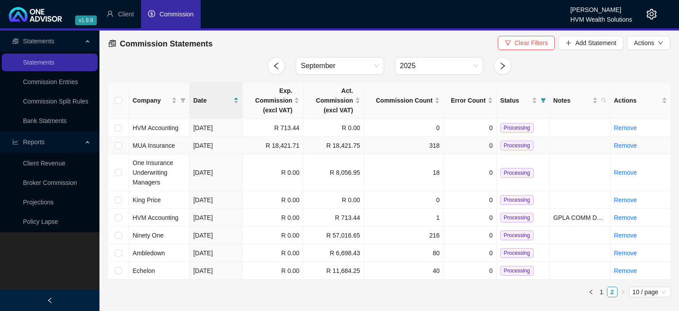
click at [524, 146] on span "Processing" at bounding box center [517, 146] width 33 height 10
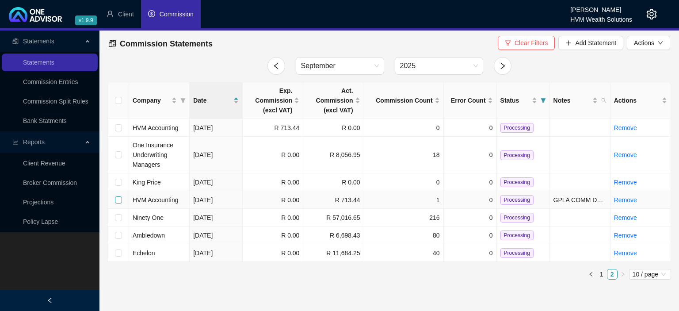
click at [117, 199] on input "checkbox" at bounding box center [118, 199] width 7 height 7
checkbox input "true"
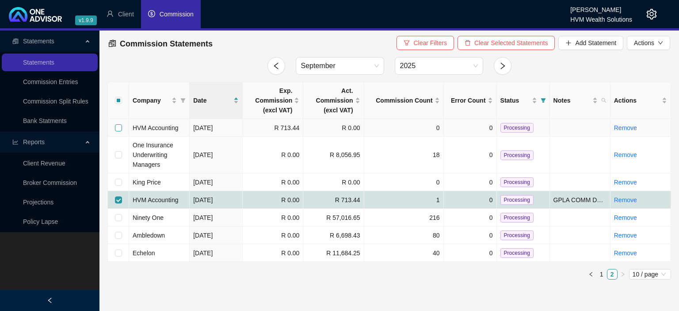
click at [117, 129] on input "checkbox" at bounding box center [118, 127] width 7 height 7
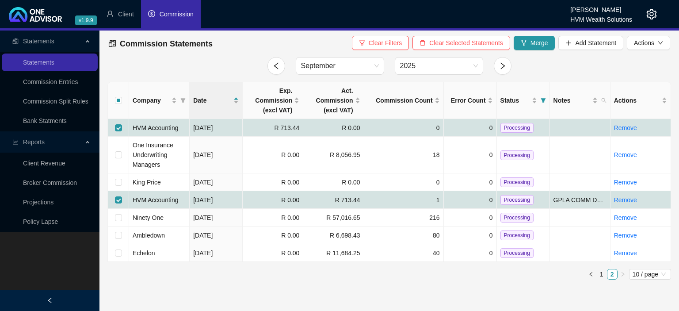
click at [512, 43] on div "Clear Filters Clear Selected Statements Merge Add Statement Actions" at bounding box center [511, 43] width 318 height 14
click at [526, 43] on icon "fork" at bounding box center [524, 43] width 6 height 6
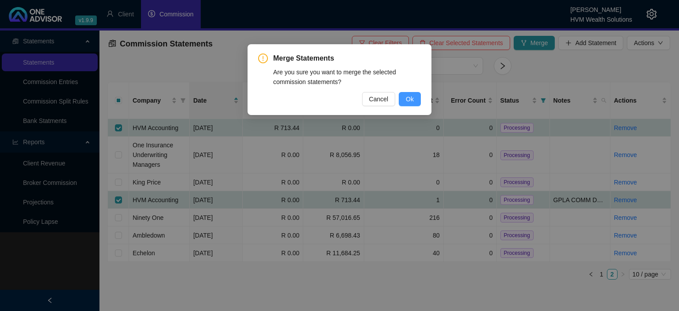
click at [415, 104] on button "Ok" at bounding box center [410, 99] width 22 height 14
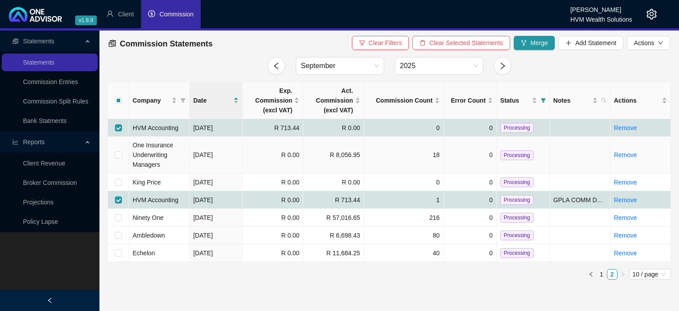
checkbox input "false"
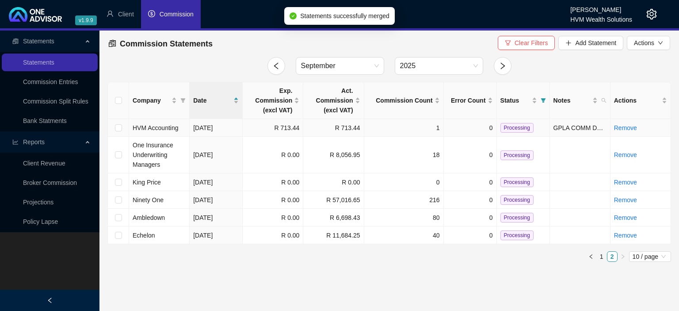
click at [508, 128] on span "Processing" at bounding box center [517, 128] width 33 height 10
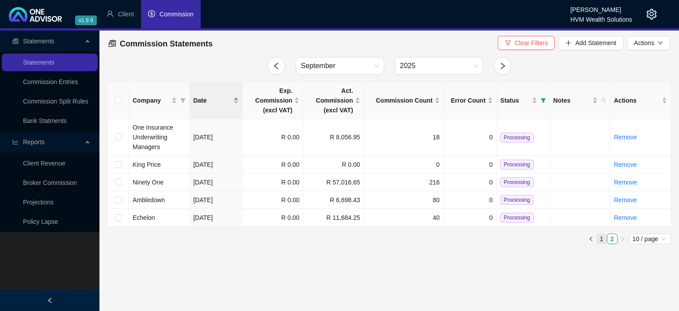
click at [601, 238] on link "1" at bounding box center [602, 239] width 10 height 10
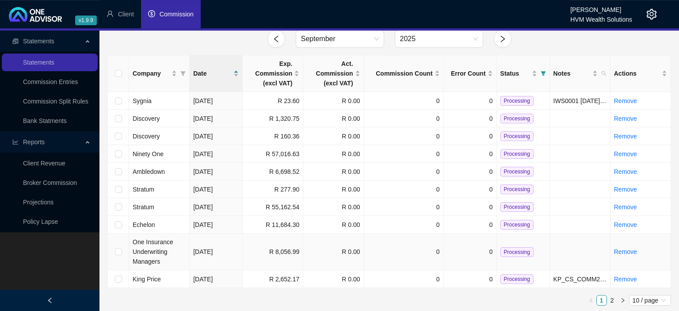
scroll to position [27, 0]
click at [183, 70] on icon "filter" at bounding box center [182, 72] width 5 height 5
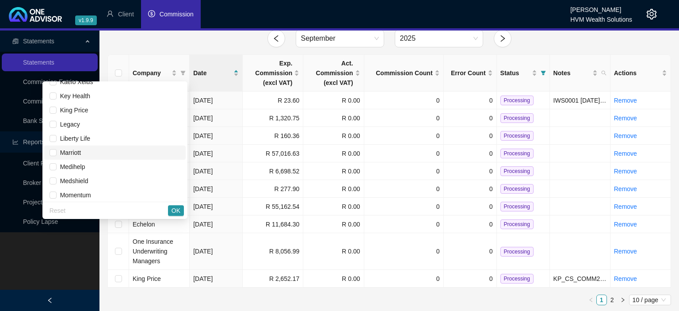
scroll to position [488, 0]
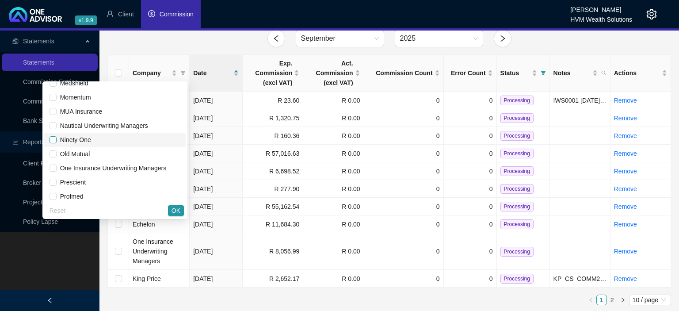
click at [57, 138] on input "checkbox" at bounding box center [53, 139] width 7 height 7
checkbox input "true"
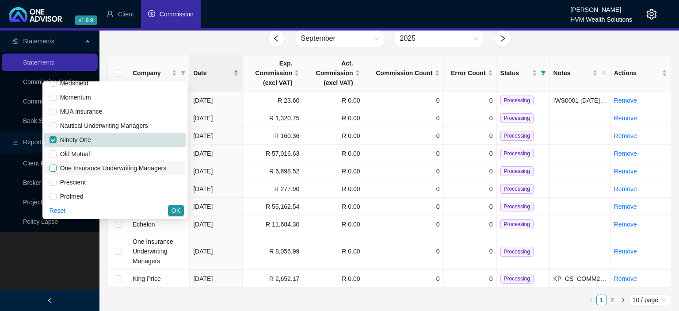
click at [57, 167] on input "checkbox" at bounding box center [53, 168] width 7 height 7
checkbox input "true"
click at [180, 210] on span "OK" at bounding box center [176, 211] width 9 height 10
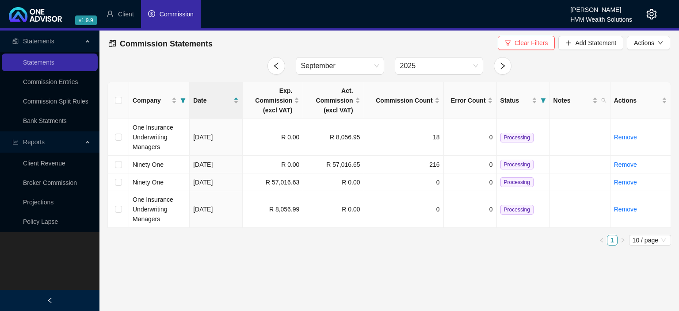
scroll to position [0, 0]
click at [117, 137] on input "checkbox" at bounding box center [118, 137] width 7 height 7
checkbox input "true"
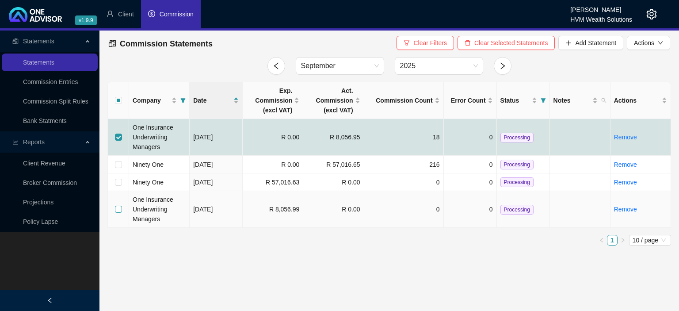
click at [118, 210] on input "checkbox" at bounding box center [118, 209] width 7 height 7
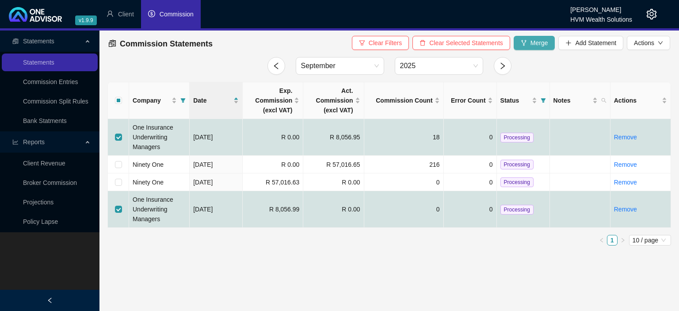
click at [530, 47] on button "Merge" at bounding box center [535, 43] width 42 height 14
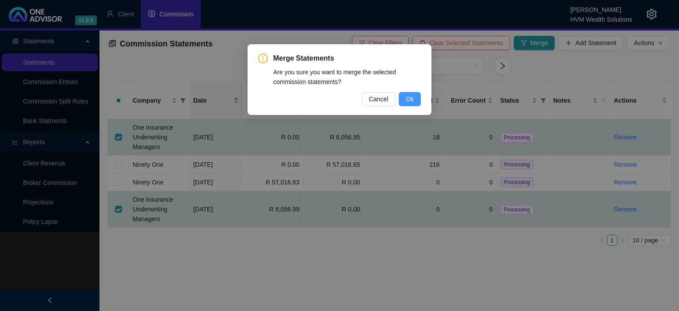
click at [415, 100] on button "Ok" at bounding box center [410, 99] width 22 height 14
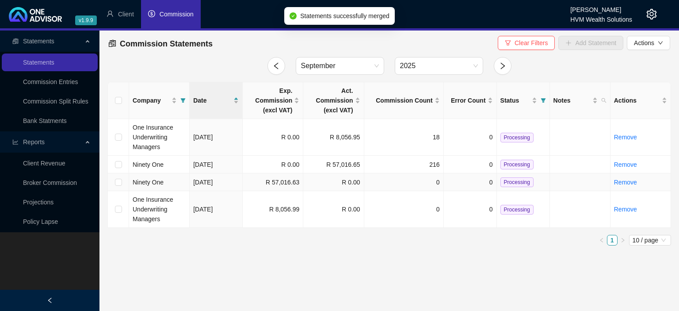
checkbox input "false"
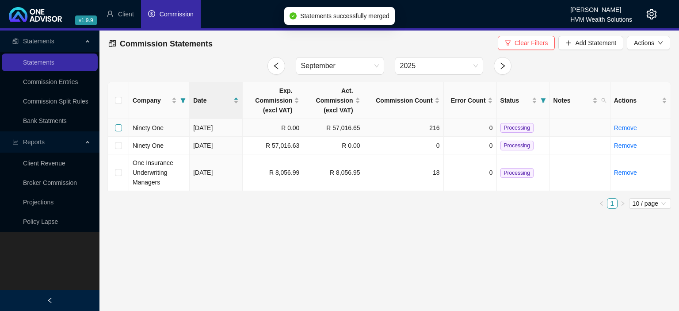
click at [116, 126] on input "checkbox" at bounding box center [118, 127] width 7 height 7
checkbox input "true"
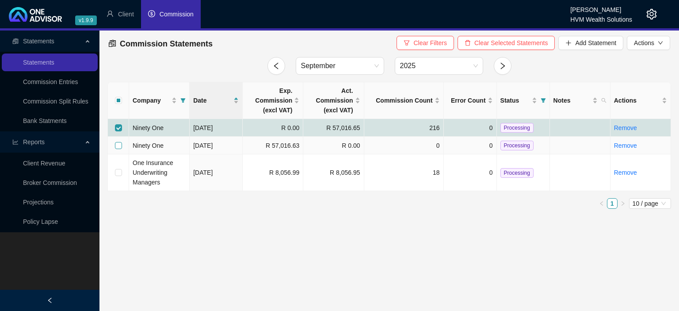
click at [116, 145] on input "checkbox" at bounding box center [118, 145] width 7 height 7
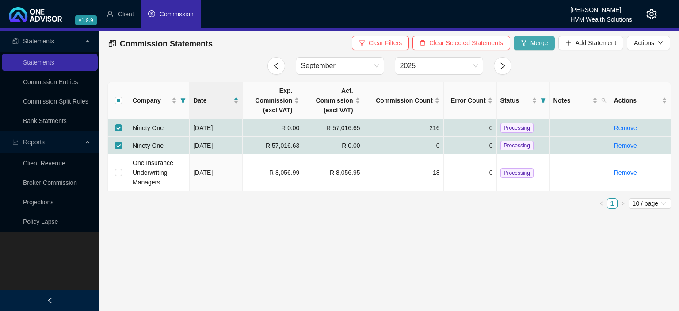
click at [539, 41] on span "Merge" at bounding box center [540, 43] width 18 height 10
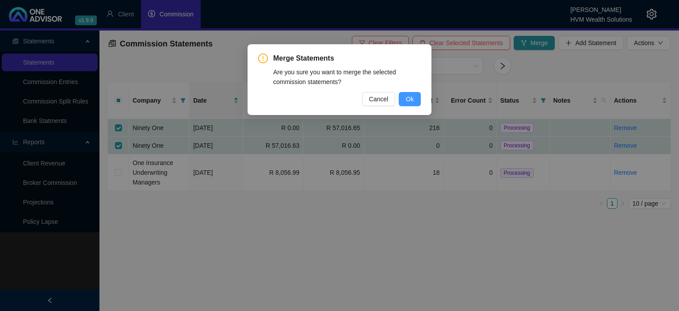
click at [408, 100] on span "Ok" at bounding box center [410, 99] width 8 height 10
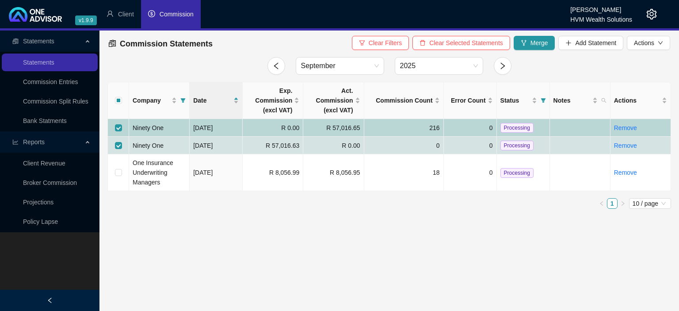
checkbox input "false"
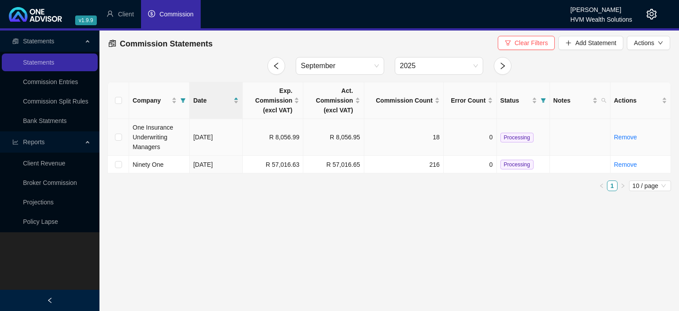
click at [517, 138] on span "Processing" at bounding box center [517, 138] width 33 height 10
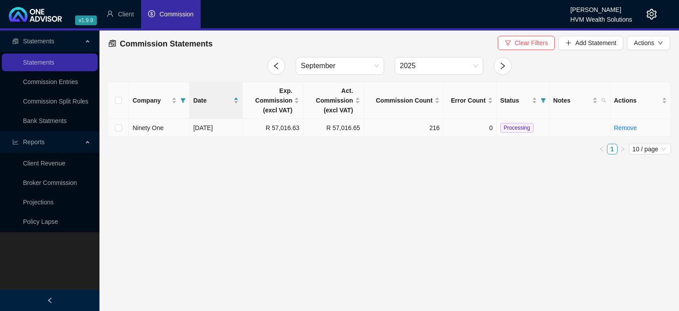
click at [516, 128] on span "Processing" at bounding box center [517, 128] width 33 height 10
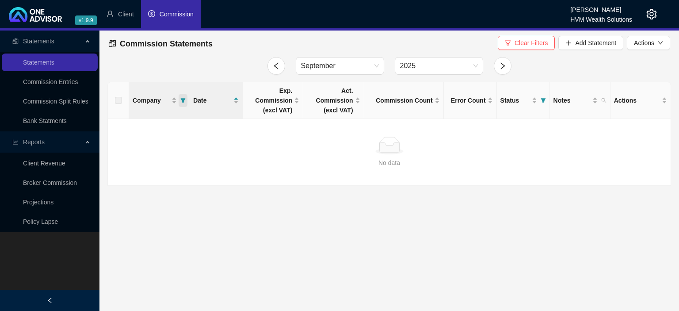
click at [185, 100] on icon "filter" at bounding box center [182, 100] width 5 height 5
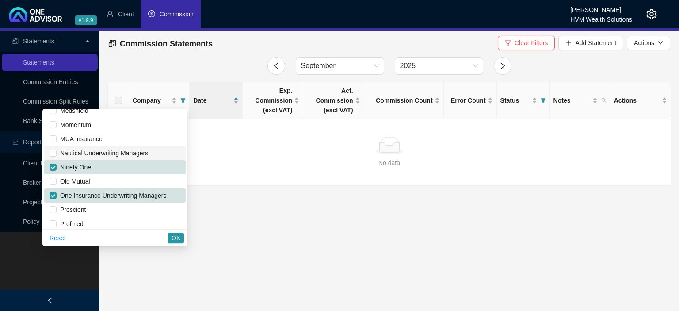
scroll to position [488, 0]
click at [63, 168] on span "Ninety One" at bounding box center [74, 167] width 34 height 7
checkbox input "false"
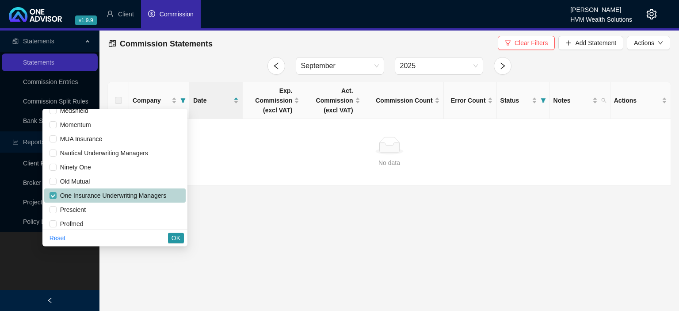
click at [56, 191] on label at bounding box center [53, 196] width 7 height 10
click at [56, 192] on input "checkbox" at bounding box center [53, 195] width 7 height 7
click at [57, 198] on input "checkbox" at bounding box center [53, 195] width 7 height 7
checkbox input "false"
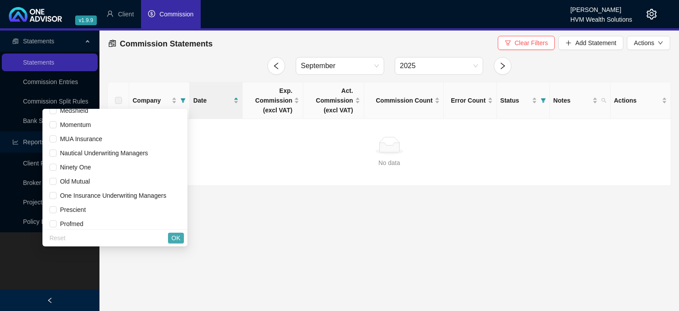
click at [179, 238] on span "OK" at bounding box center [176, 238] width 9 height 10
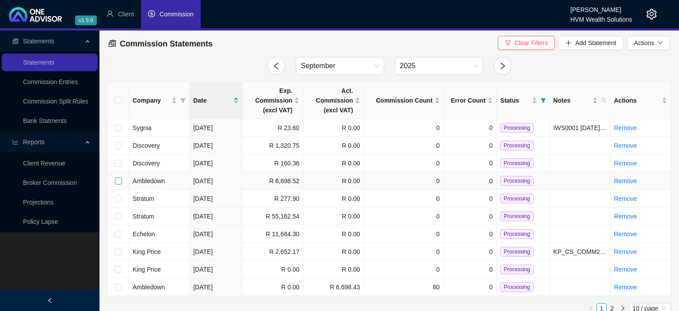
click at [119, 181] on input "checkbox" at bounding box center [118, 180] width 7 height 7
checkbox input "true"
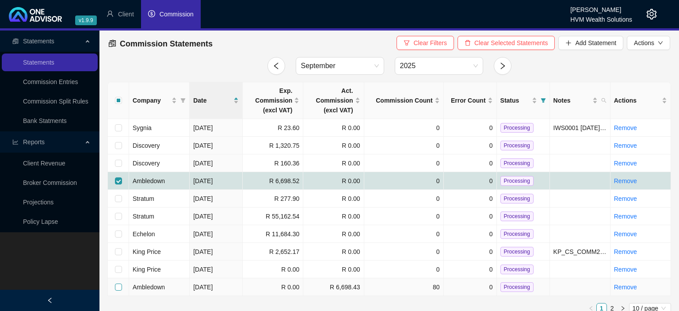
click at [118, 288] on input "checkbox" at bounding box center [118, 286] width 7 height 7
checkbox input "true"
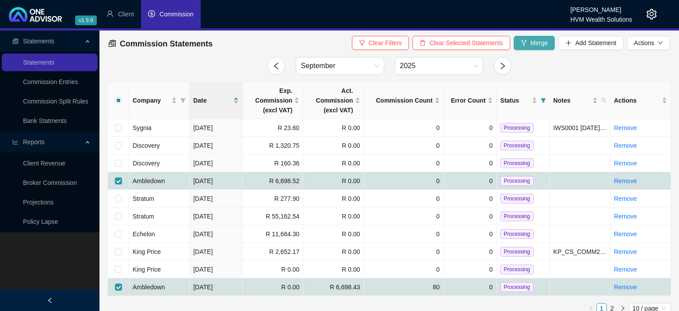
click at [536, 41] on span "Merge" at bounding box center [540, 43] width 18 height 10
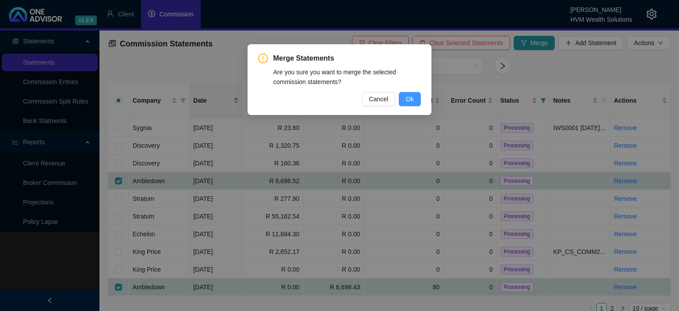
click at [405, 101] on button "Ok" at bounding box center [410, 99] width 22 height 14
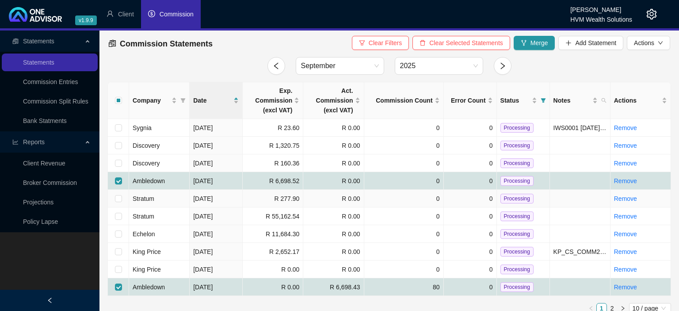
checkbox input "false"
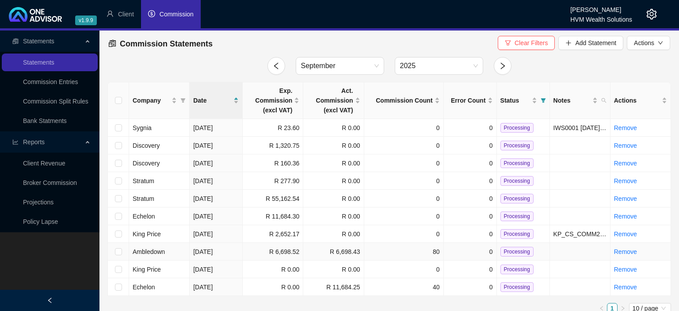
click at [504, 249] on span "Processing" at bounding box center [517, 252] width 33 height 10
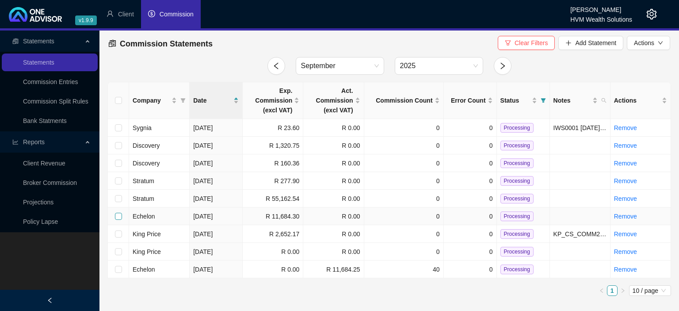
click at [120, 218] on input "checkbox" at bounding box center [118, 216] width 7 height 7
checkbox input "true"
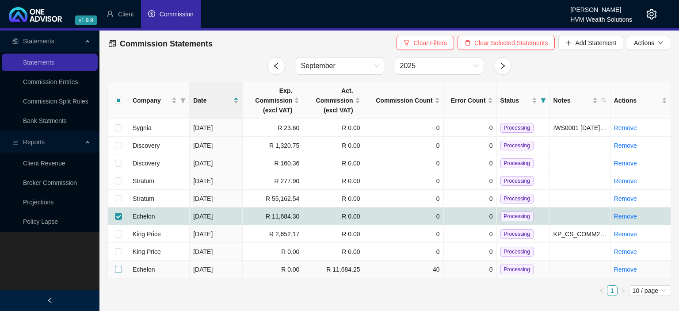
click at [119, 268] on input "checkbox" at bounding box center [118, 269] width 7 height 7
checkbox input "true"
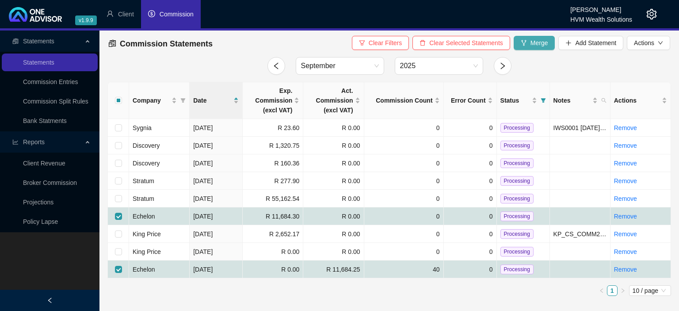
click at [531, 40] on button "Merge" at bounding box center [535, 43] width 42 height 14
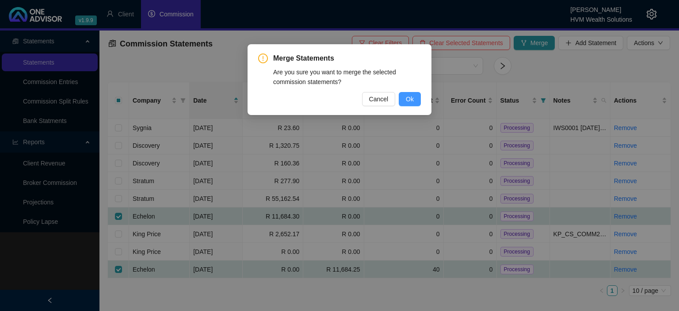
click at [401, 99] on button "Ok" at bounding box center [410, 99] width 22 height 14
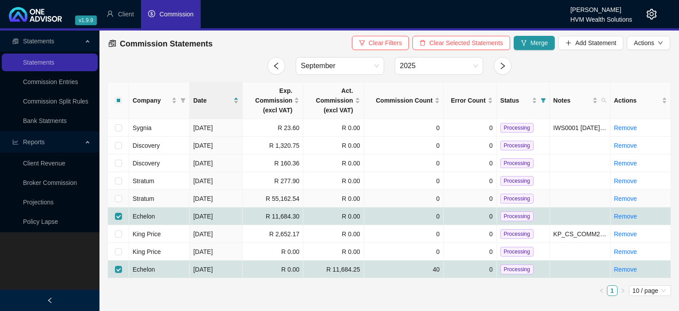
checkbox input "false"
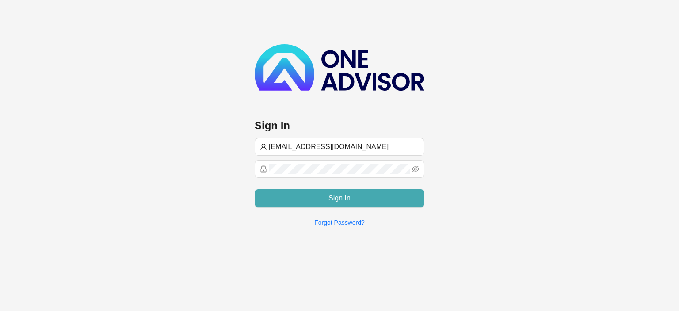
type input "[EMAIL_ADDRESS][DOMAIN_NAME]"
click at [329, 195] on span "Sign In" at bounding box center [340, 198] width 22 height 11
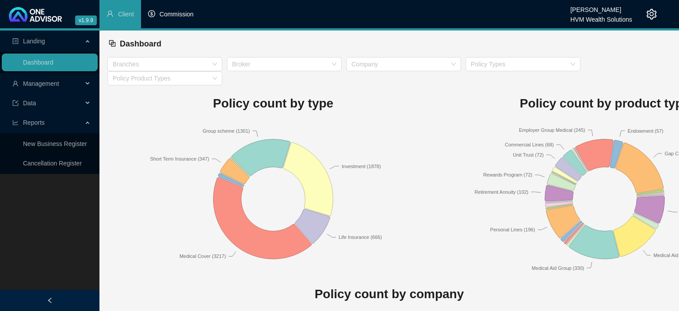
click at [174, 14] on span "Commission" at bounding box center [177, 14] width 34 height 7
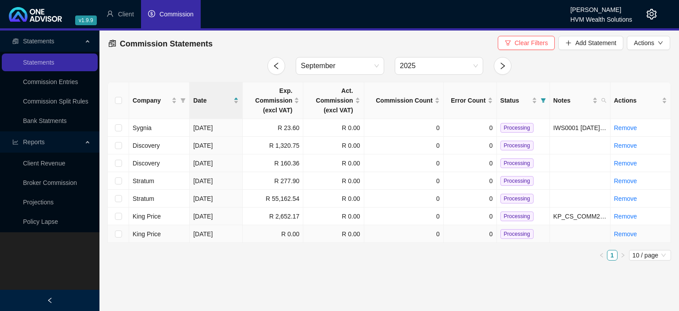
click at [258, 236] on td "R 0.00" at bounding box center [273, 234] width 61 height 18
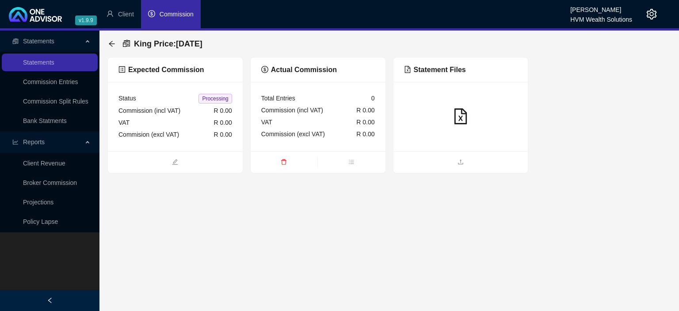
click at [449, 149] on div at bounding box center [461, 116] width 135 height 69
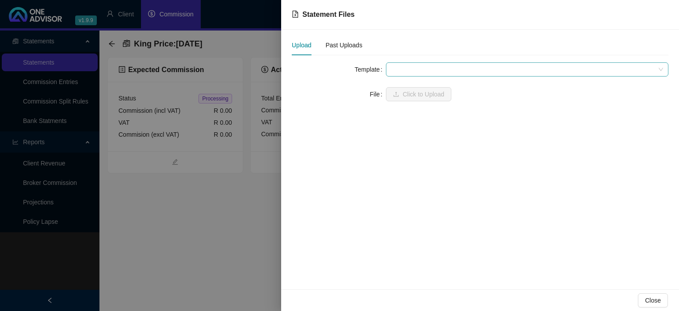
click at [413, 72] on span at bounding box center [527, 69] width 272 height 13
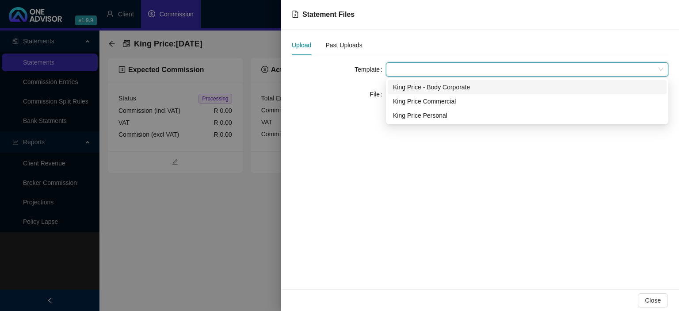
click at [414, 87] on div "King Price - Body Corporate" at bounding box center [527, 87] width 268 height 10
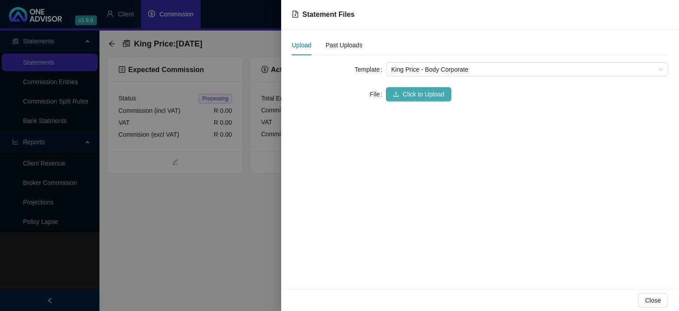
click at [406, 98] on span "Click to Upload" at bounding box center [424, 94] width 42 height 10
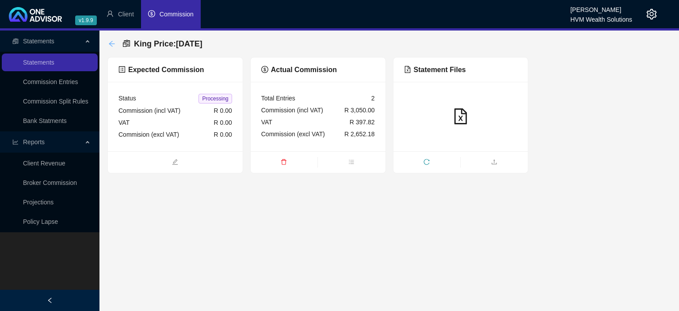
click at [113, 44] on icon "arrow-left" at bounding box center [112, 44] width 6 height 6
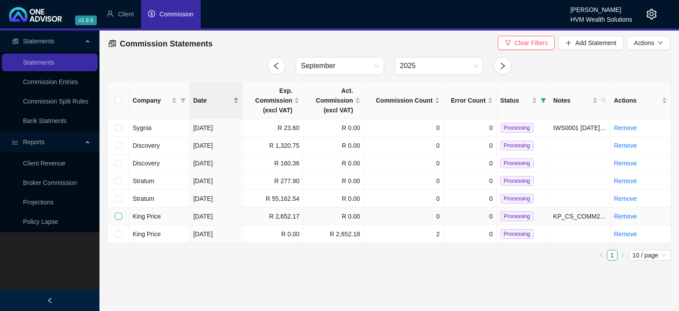
click at [119, 214] on input "checkbox" at bounding box center [118, 216] width 7 height 7
checkbox input "true"
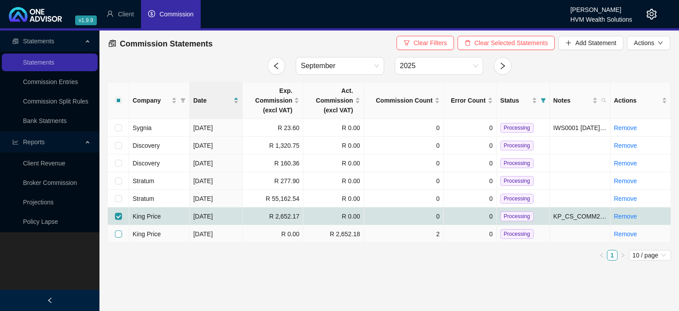
click at [117, 233] on input "checkbox" at bounding box center [118, 233] width 7 height 7
checkbox input "true"
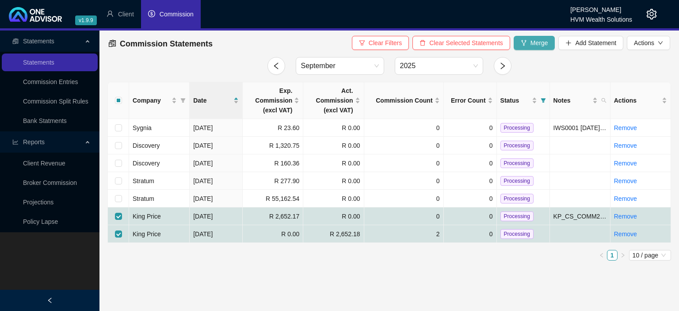
click at [533, 48] on button "Merge" at bounding box center [535, 43] width 42 height 14
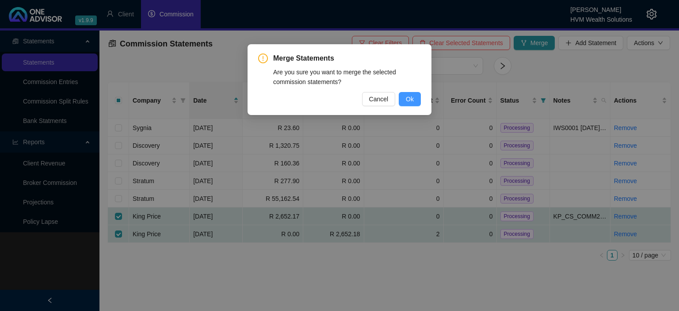
click at [407, 97] on span "Ok" at bounding box center [410, 99] width 8 height 10
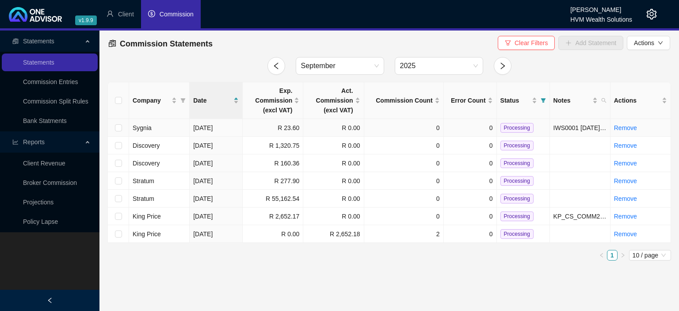
checkbox input "false"
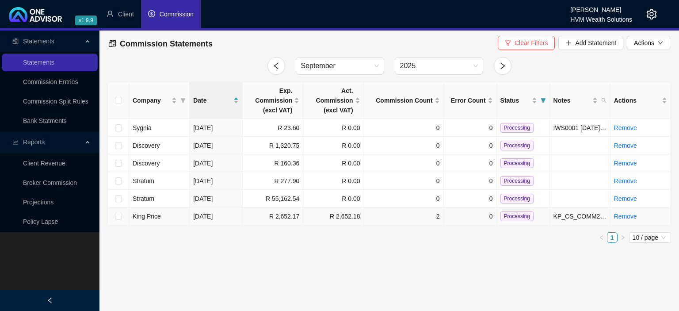
click at [515, 218] on span "Processing" at bounding box center [517, 216] width 33 height 10
